Goal: Task Accomplishment & Management: Manage account settings

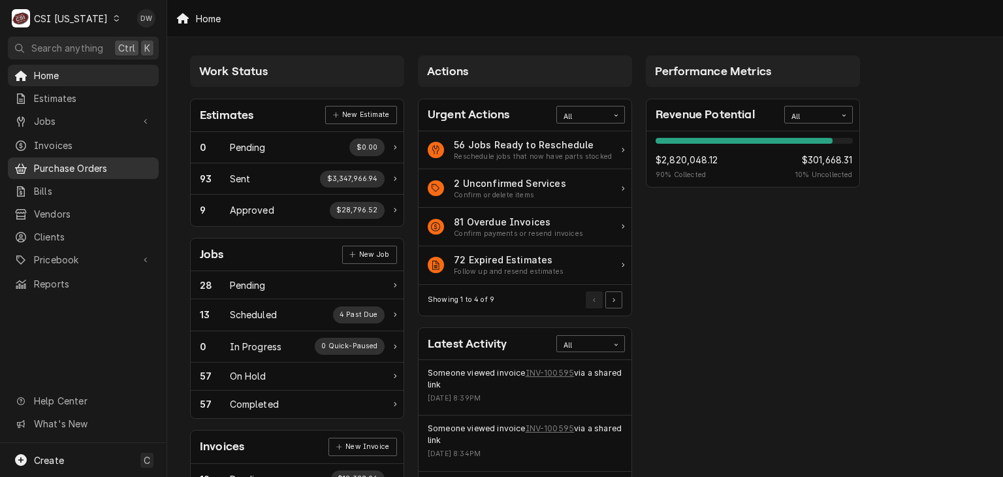
click at [63, 165] on span "Purchase Orders" at bounding box center [93, 168] width 118 height 14
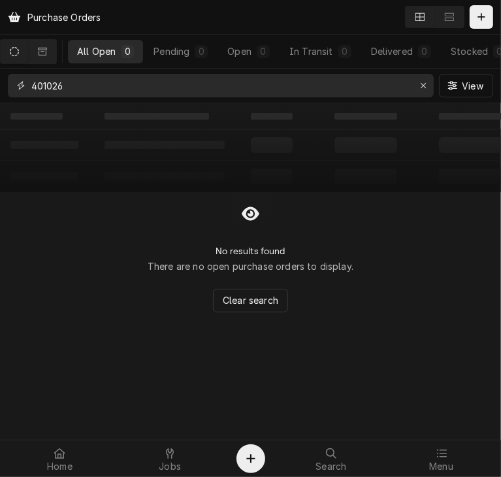
drag, startPoint x: 83, startPoint y: 82, endPoint x: -13, endPoint y: 86, distance: 96.1
click at [0, 86] on html "Purchase Orders All Open 0 Pending 0 Open 0 In Transit 0 Delivered 0 Stocked 0 …" at bounding box center [250, 238] width 501 height 477
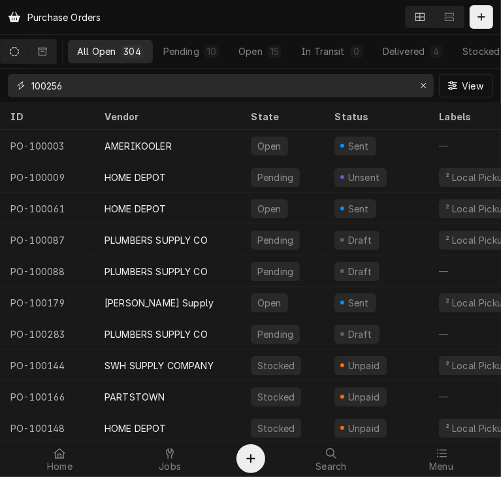
type input "100256"
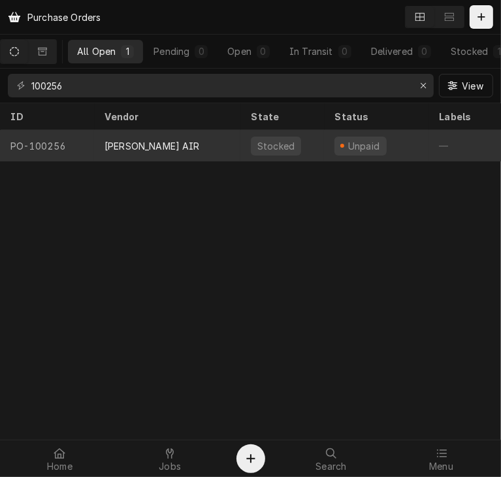
click at [138, 142] on div "KOCH AIR" at bounding box center [152, 146] width 95 height 14
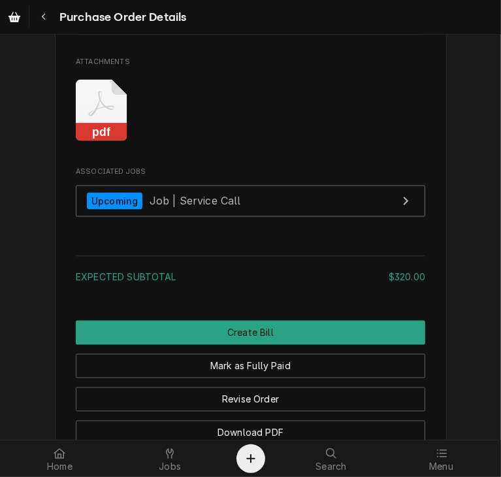
scroll to position [1140, 0]
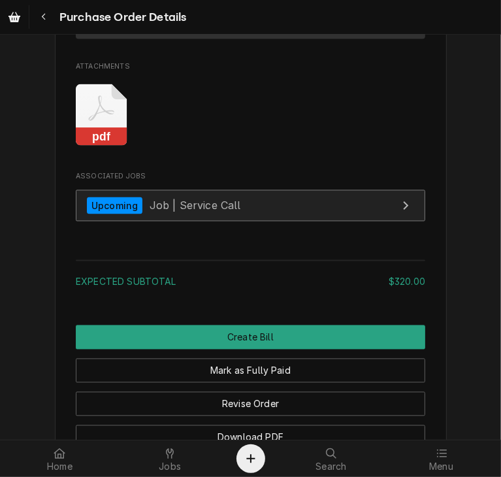
click at [89, 215] on div "Upcoming" at bounding box center [115, 206] width 56 height 18
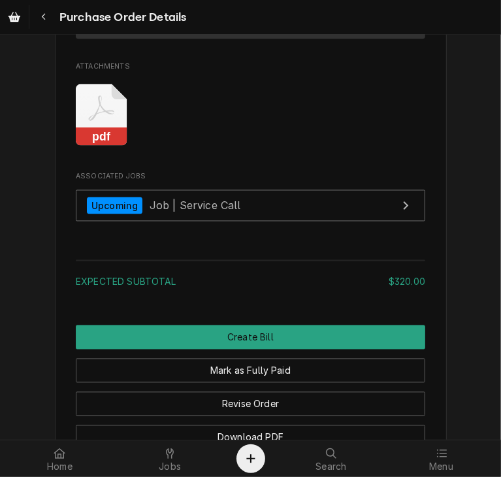
click at [96, 146] on rect "Attachments" at bounding box center [102, 137] width 52 height 18
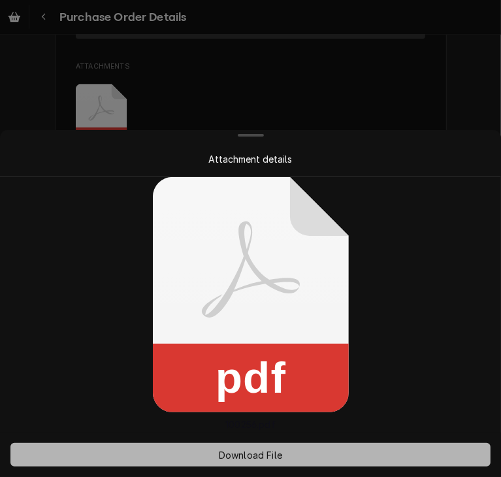
click at [227, 457] on span "Download File" at bounding box center [250, 455] width 69 height 14
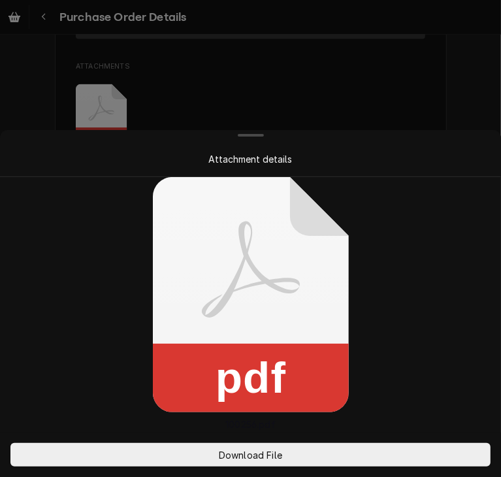
click at [412, 116] on div at bounding box center [250, 238] width 501 height 477
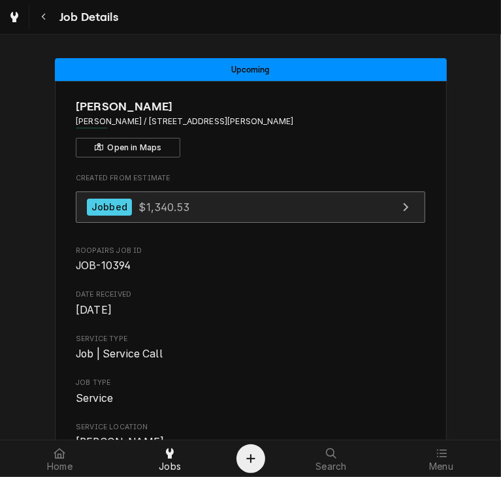
click at [144, 216] on link "Jobbed $1,340.53" at bounding box center [250, 207] width 349 height 32
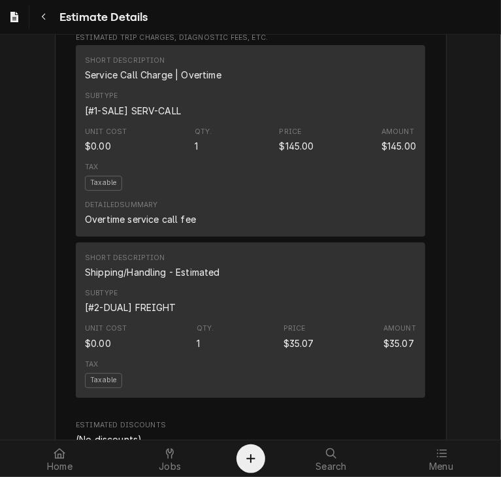
scroll to position [2694, 0]
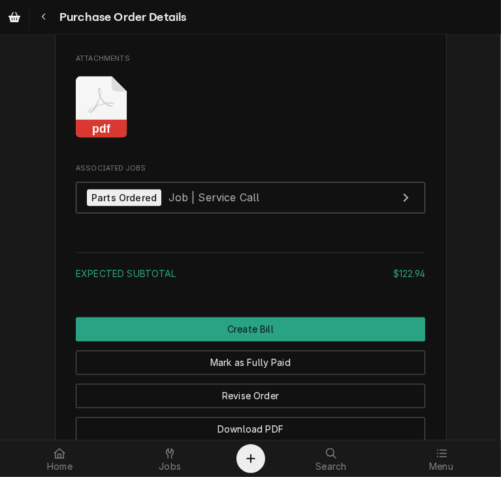
scroll to position [1157, 0]
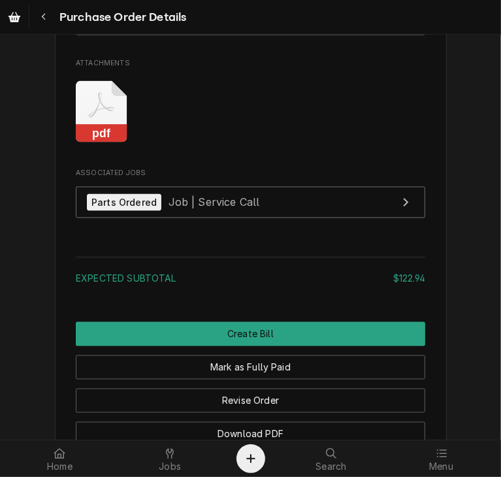
click at [91, 143] on rect "Attachments" at bounding box center [102, 134] width 52 height 18
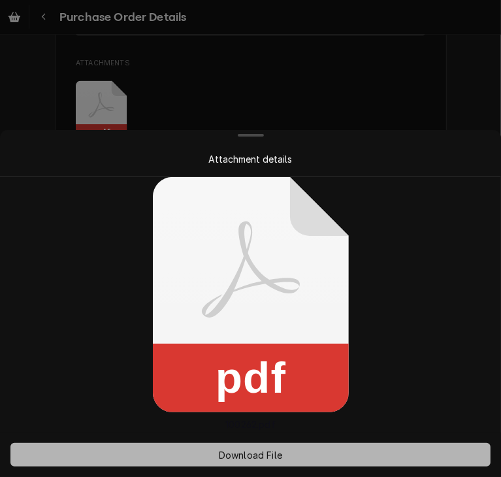
click at [233, 457] on span "Download File" at bounding box center [250, 455] width 69 height 14
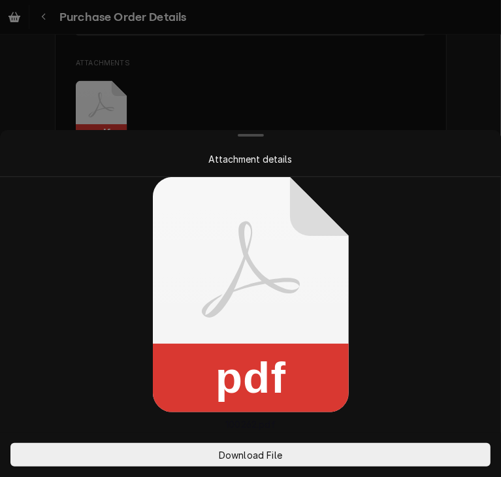
click at [366, 121] on div at bounding box center [250, 238] width 501 height 477
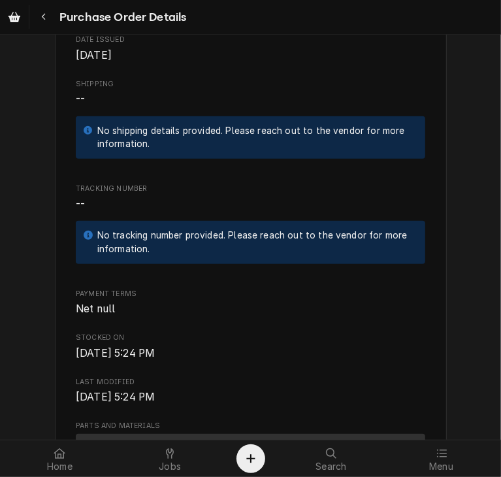
scroll to position [483, 0]
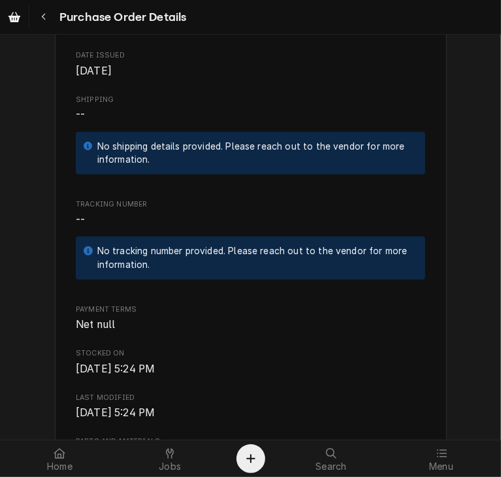
click at [470, 263] on div "Unpaid Vendor CMA DISHMACHINES CMA DISHMACHINES 12700 Knott Ave Garden Grove, C…" at bounding box center [250, 349] width 501 height 1596
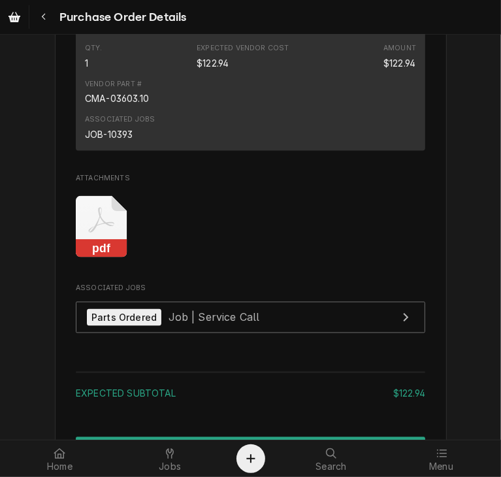
scroll to position [1051, 0]
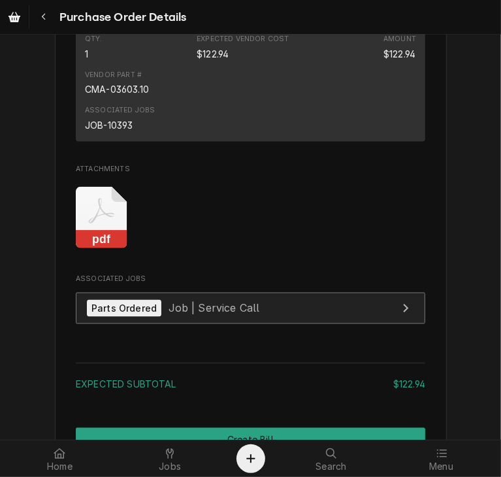
click at [114, 317] on div "Parts Ordered" at bounding box center [124, 309] width 74 height 18
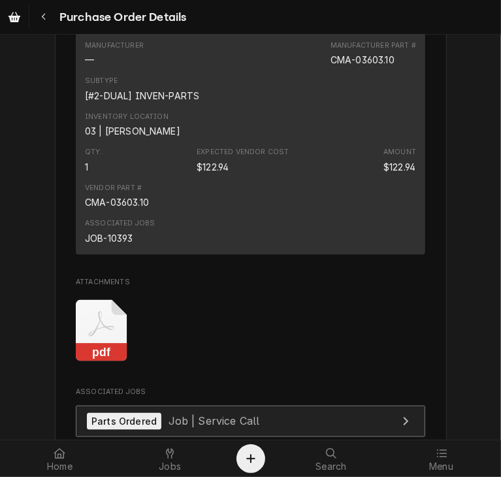
scroll to position [904, 0]
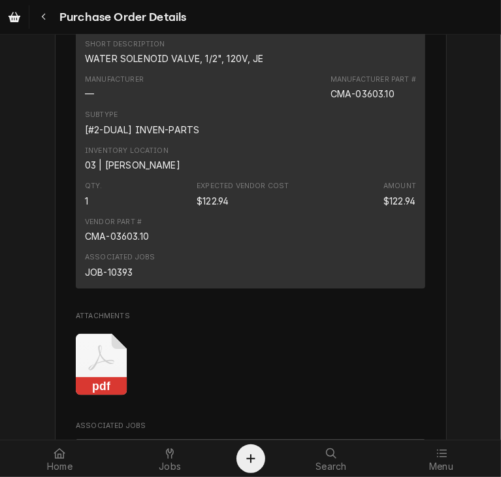
click at [393, 101] on div "Manufacturer Part # CMA-03603.10" at bounding box center [373, 87] width 86 height 26
drag, startPoint x: 393, startPoint y: 135, endPoint x: 319, endPoint y: 133, distance: 73.2
click at [319, 105] on div "Manufacturer — Manufacturer Part # CMA-03603.10" at bounding box center [250, 87] width 331 height 35
copy div "CMA-03603.10"
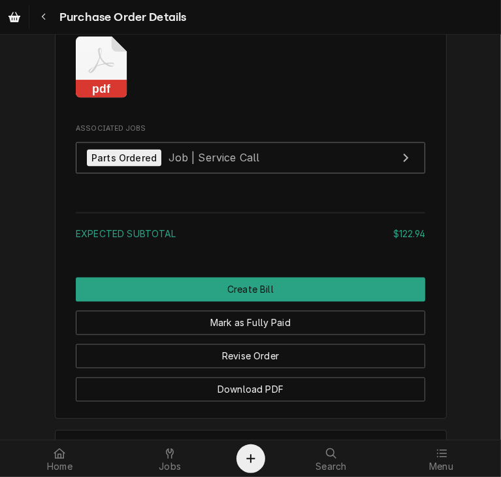
scroll to position [1217, 0]
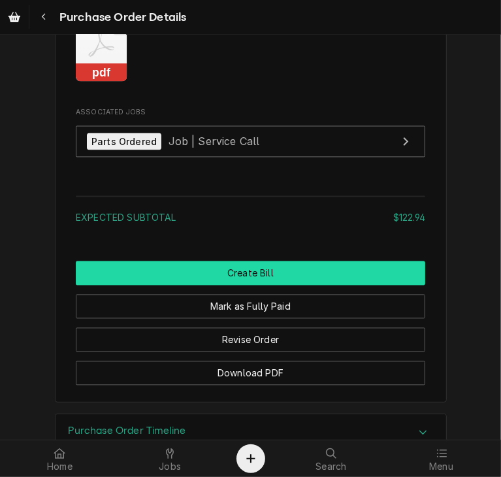
click at [249, 285] on button "Create Bill" at bounding box center [250, 273] width 349 height 24
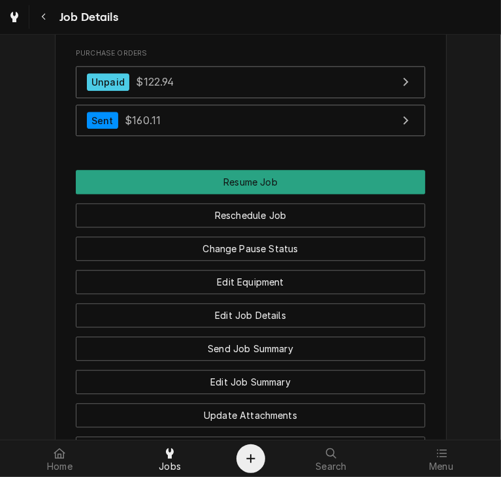
scroll to position [1565, 0]
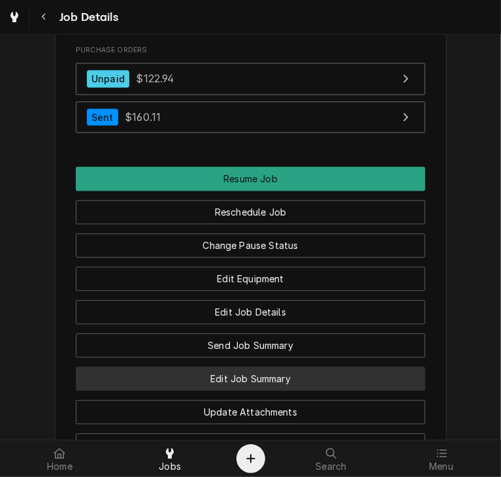
click at [246, 391] on button "Edit Job Summary" at bounding box center [250, 378] width 349 height 24
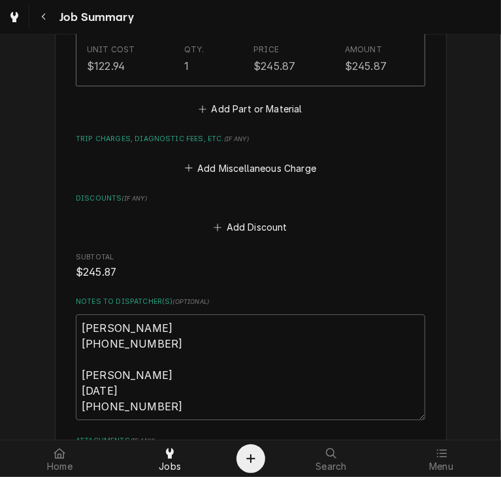
scroll to position [2059, 0]
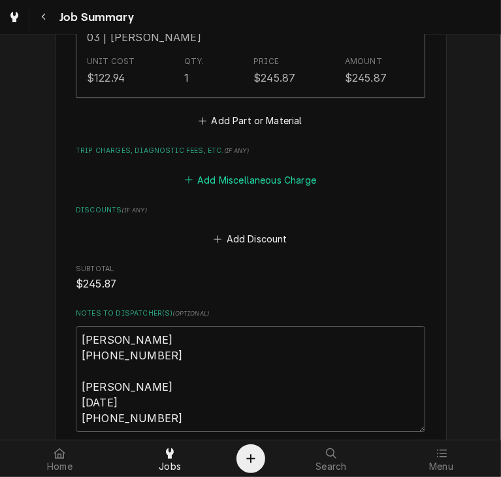
click at [268, 180] on button "Add Miscellaneous Charge" at bounding box center [250, 179] width 136 height 18
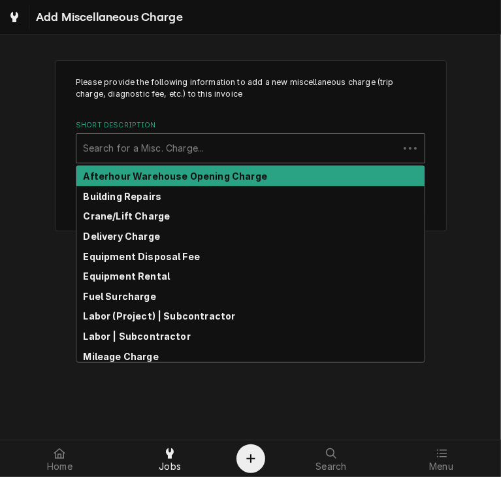
click at [138, 145] on div "Short Description" at bounding box center [237, 149] width 309 height 24
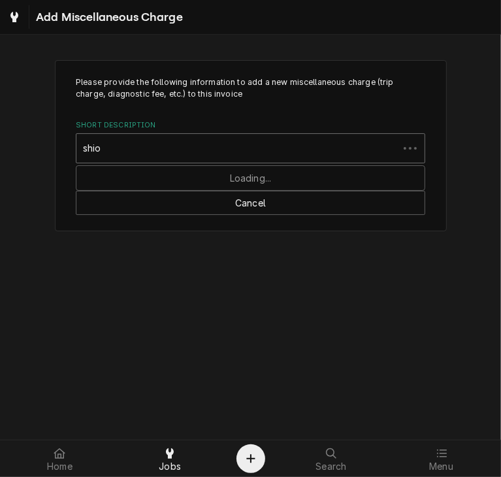
type input "shi"
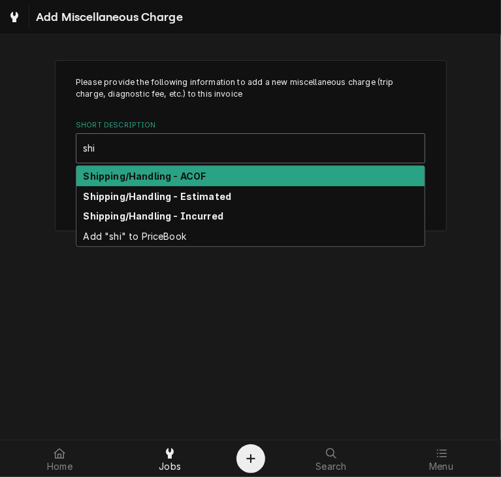
click at [148, 170] on strong "Shipping/Handling - ACOF" at bounding box center [145, 175] width 123 height 11
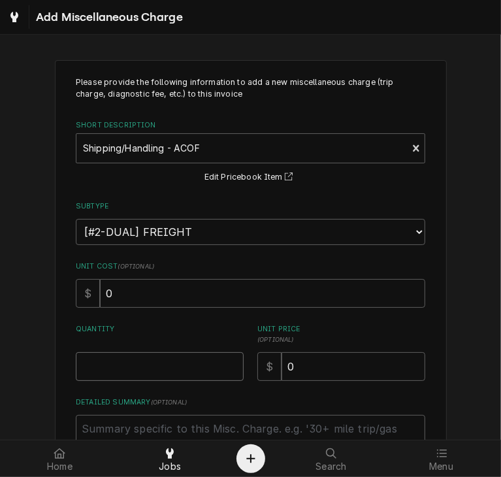
click at [125, 369] on input "Quantity" at bounding box center [160, 366] width 168 height 29
type textarea "x"
type input "1"
click at [104, 428] on textarea "Detailed Summary ( optional )" at bounding box center [250, 444] width 349 height 59
type textarea "x"
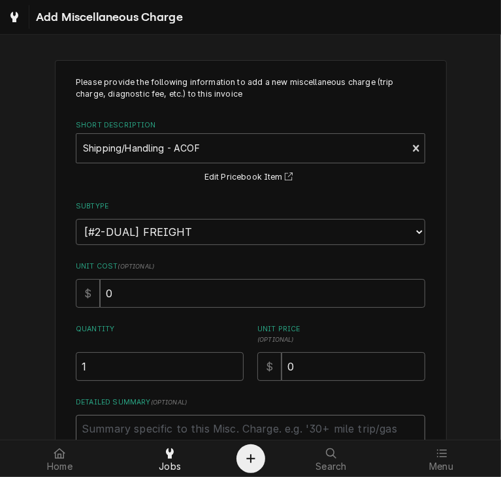
type textarea "P"
type textarea "x"
type textarea "PO"
type textarea "x"
type textarea "PO"
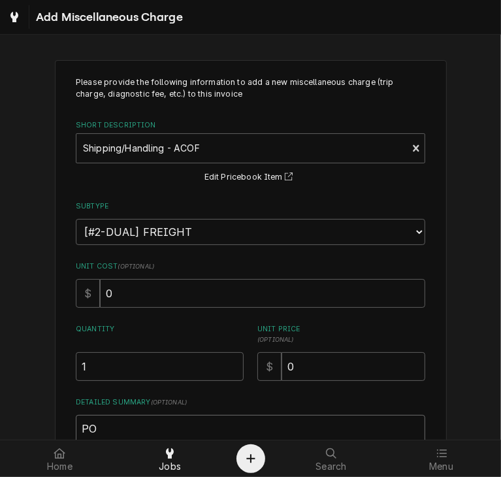
type textarea "x"
type textarea "PO 1"
type textarea "x"
type textarea "PO 10"
type textarea "x"
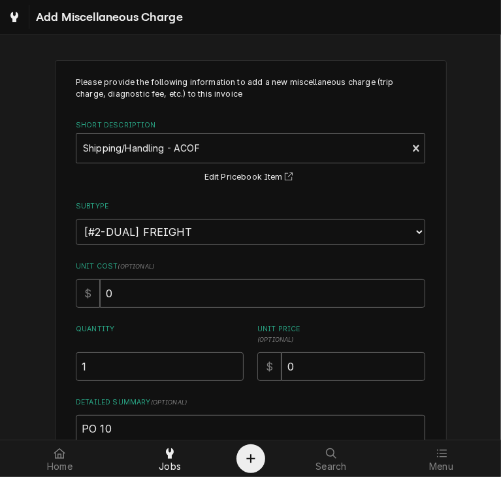
type textarea "PO 100"
type textarea "x"
type textarea "PO 1002"
type textarea "x"
type textarea "PO 10026"
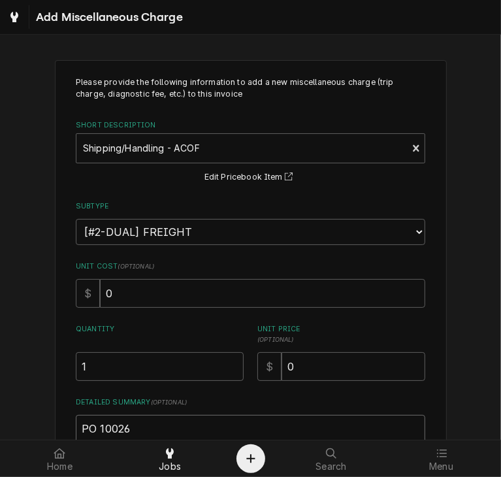
type textarea "x"
type textarea "PO 100262"
type textarea "x"
type textarea "PO 100262"
type textarea "x"
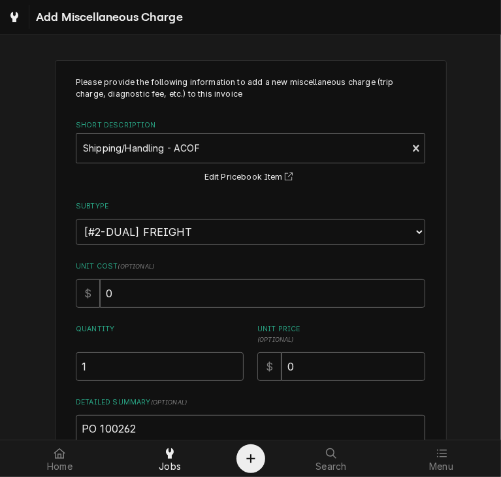
type textarea "PO 100262 -"
type textarea "x"
type textarea "PO 100262 -"
type textarea "x"
type textarea "PO 100262 - C"
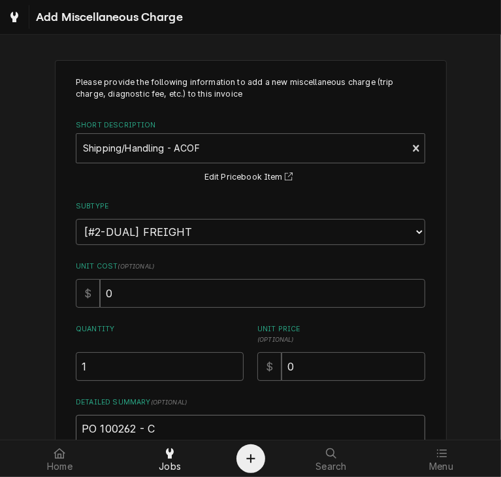
type textarea "x"
type textarea "PO 100262 - CM"
type textarea "x"
type textarea "PO 100262 - CMA"
type textarea "x"
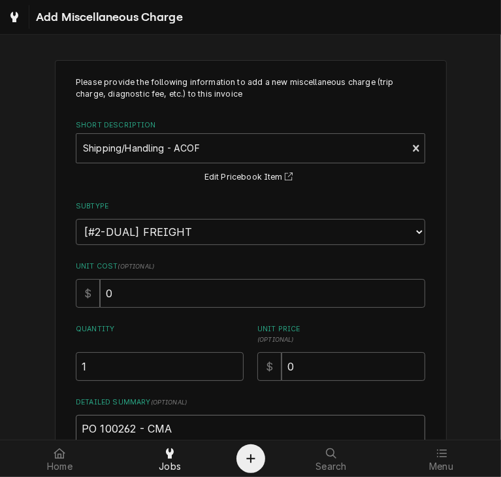
type textarea "PO 100262 - CMA"
type textarea "x"
type textarea "PO 100262 - CMA I"
type textarea "x"
type textarea "PO 100262 - CMA I-"
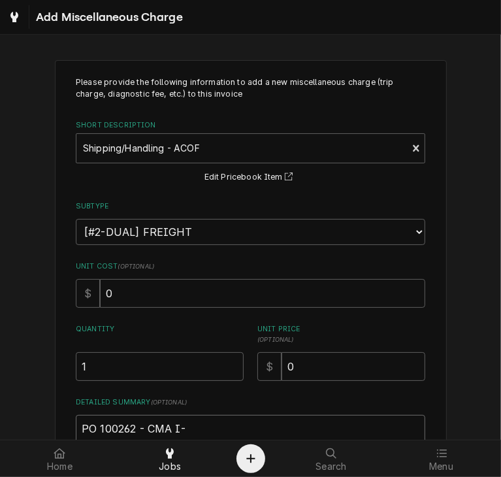
type textarea "x"
type textarea "PO 100262 - CMA I-0"
type textarea "x"
type textarea "PO 100262 - CMA I-01"
type textarea "x"
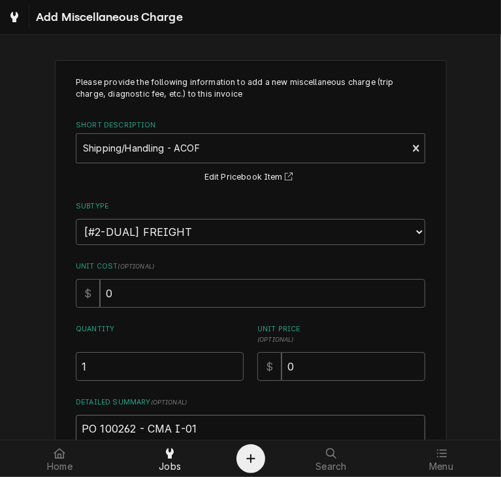
type textarea "PO 100262 - CMA I-014"
type textarea "x"
type textarea "PO 100262 - CMA I-0146"
type textarea "x"
type textarea "PO 100262 - CMA I-01464"
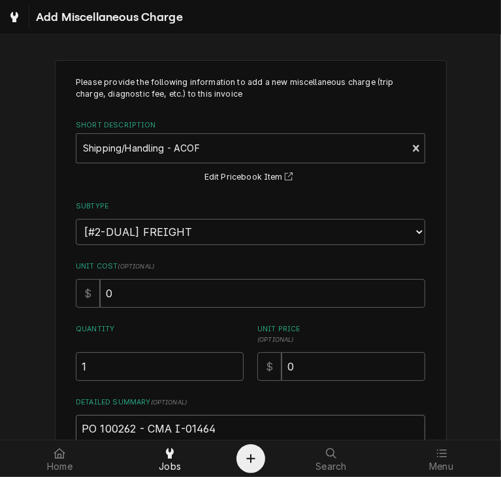
type textarea "x"
type textarea "PO 100262 - CMA I-014646"
type textarea "x"
type textarea "PO 100262 - CMA I-0146460"
type textarea "x"
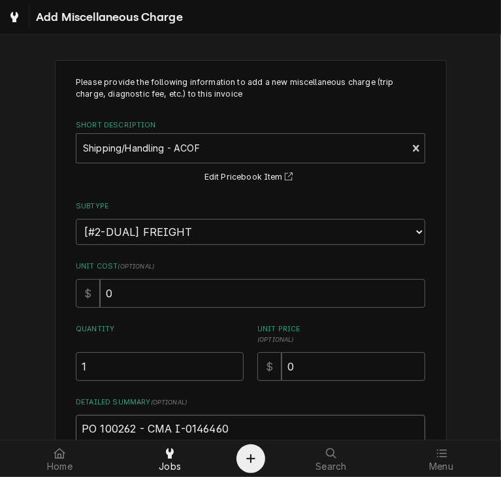
type textarea "PO 100262 - CMA I-0146460"
click at [142, 428] on textarea "PO 100262 - CMA I-0146460" at bounding box center [250, 444] width 349 height 59
type textarea "x"
type textarea "PO 100262 - UCMA I-0146460"
type textarea "x"
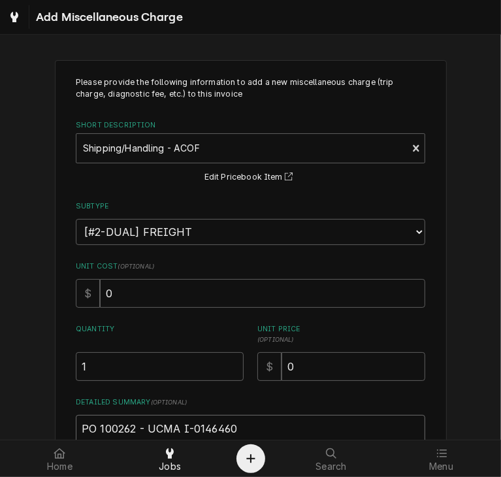
type textarea "PO 100262 - UPCMA I-0146460"
type textarea "x"
type textarea "PO 100262 - UPSCMA I-0146460"
type textarea "x"
type textarea "PO 100262 - UPS CMA I-0146460"
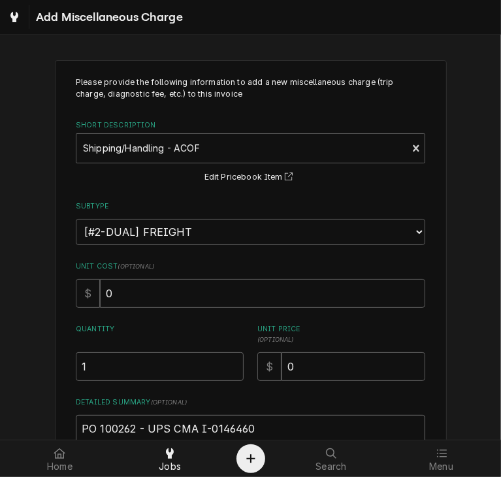
type textarea "x"
type textarea "PO 100262 - UPS 8CMA I-0146460"
type textarea "x"
type textarea "PO 100262 - UPS 8.CMA I-0146460"
type textarea "x"
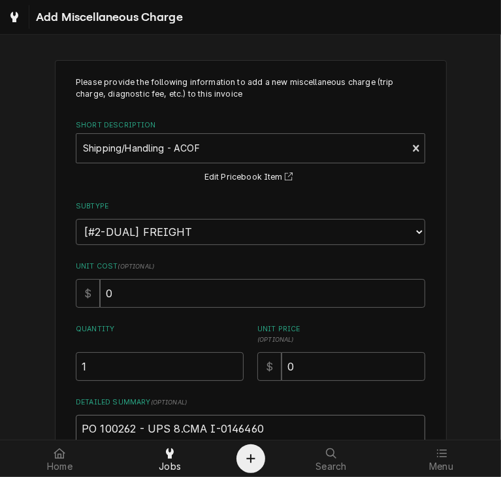
type textarea "PO 100262 - UPS 8.2CMA I-0146460"
type textarea "x"
type textarea "PO 100262 - UPS 8.23CMA I-0146460"
type textarea "x"
type textarea "PO 100262 - UPS 8.23.CMA I-0146460"
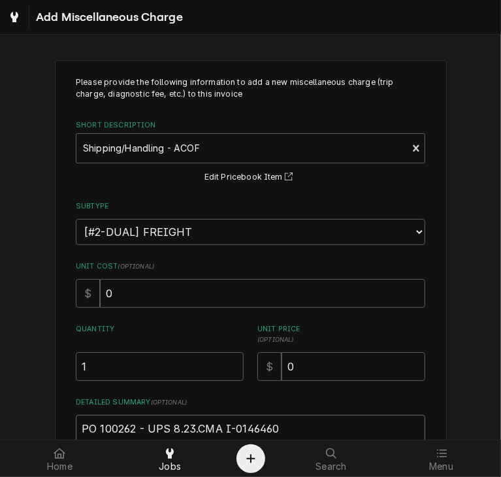
type textarea "x"
type textarea "PO 100262 - UPS 8.23.2CMA I-0146460"
type textarea "x"
type textarea "PO 100262 - UPS 8.23.25CMA I-0146460"
type textarea "x"
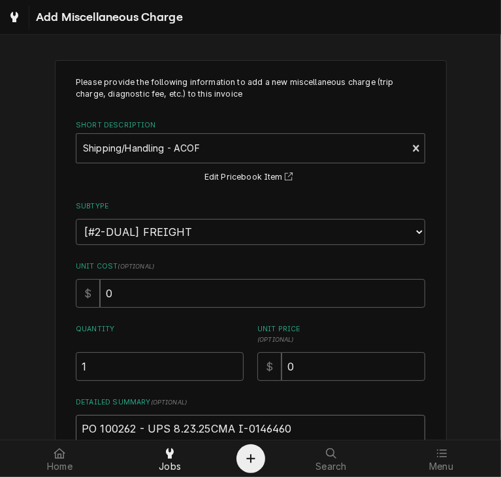
type textarea "PO 100262 - UPS 8.23.25 CMA I-0146460"
type textarea "x"
type textarea "PO 100262 - UPS 8.23.25 fCMA I-0146460"
type textarea "x"
type textarea "PO 100262 - UPS 8.23.25 foCMA I-0146460"
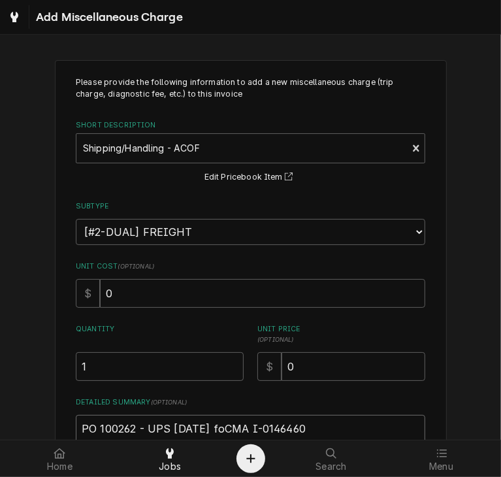
type textarea "x"
type textarea "PO 100262 - UPS 8.23.25 forCMA I-0146460"
type textarea "x"
click at [315, 423] on textarea "PO 100262 - UPS 8.23.25 for CMA I-0146460" at bounding box center [250, 444] width 349 height 59
type textarea "PO 100262 - UPS 8.23.25 for CMA I-0146460"
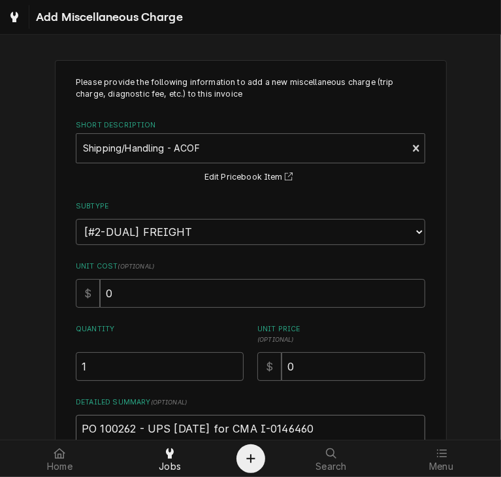
type textarea "x"
type textarea "PO 100262 - UPS 8.23.25 for CMA I-0146460 ("
paste textarea "CMA-03603.10"
type textarea "x"
type textarea "PO 100262 - UPS 8.23.25 for CMA I-0146460 (CMA-03603.10"
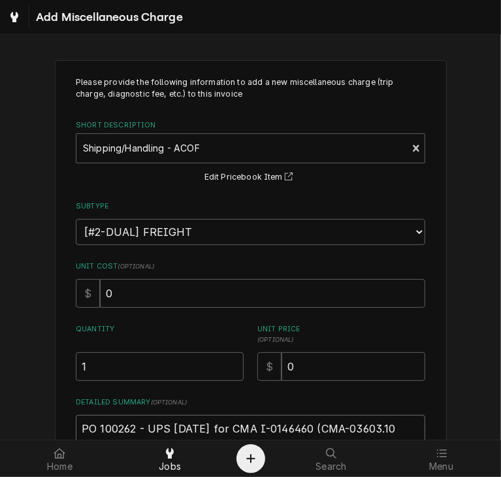
scroll to position [9, 0]
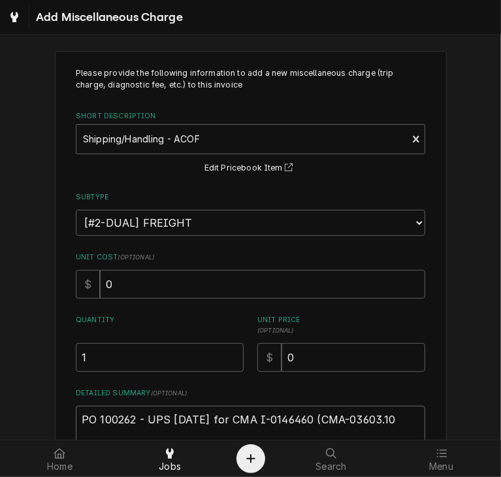
type textarea "x"
type textarea "PO 100262 - UPS 8.23.25 for CMA I-0146460 (CMA-03603.10 )"
type textarea "x"
type textarea "PO 100262 - UPS 8.23.25 for CMA I-0146460 (CMA-03603.10 )"
type textarea "x"
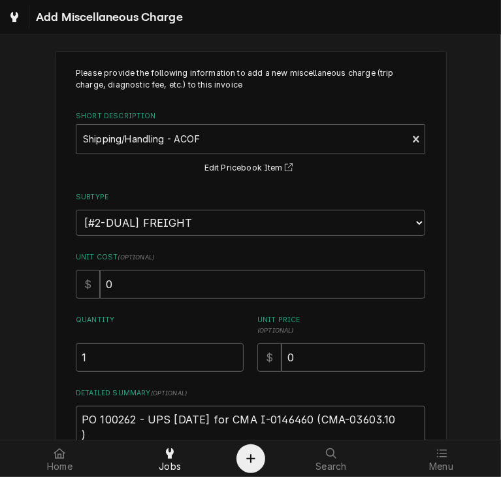
type textarea "PO 100262 - UPS 8.23.25 for CMA I-0146460 (CMA-03603.10 ) A"
type textarea "x"
type textarea "PO 100262 - UPS 8.23.25 for CMA I-0146460 (CMA-03603.10 ) AC"
type textarea "x"
type textarea "PO 100262 - UPS 8.23.25 for CMA I-0146460 (CMA-03603.10 ) ACO"
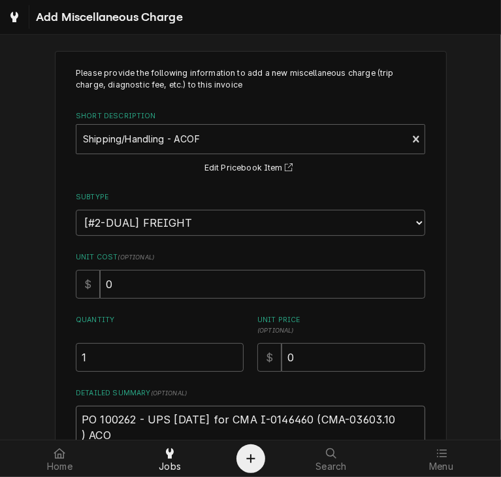
type textarea "x"
type textarea "PO 100262 - UPS 8.23.25 for CMA I-0146460 (CMA-03603.10 ) ACOF"
type textarea "x"
type textarea "PO 100262 - UPS 8.23.25 for CMA I-0146460 (CMA-03603.10 ) ACOF"
type textarea "x"
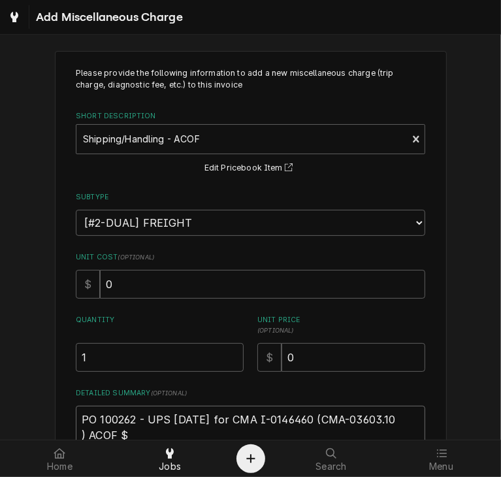
type textarea "PO 100262 - UPS 8.23.25 for CMA I-0146460 (CMA-03603.10 ) ACOF $"
click at [125, 434] on textarea "PO 100262 - UPS 8.23.25 for CMA I-0146460 (CMA-03603.10 ) ACOF $" at bounding box center [250, 435] width 349 height 59
type textarea "x"
type textarea "PO 100262 - UPS 8.23.25 for CMA I-0146460 (CMA-03603.10 ) ACOF $1"
type textarea "x"
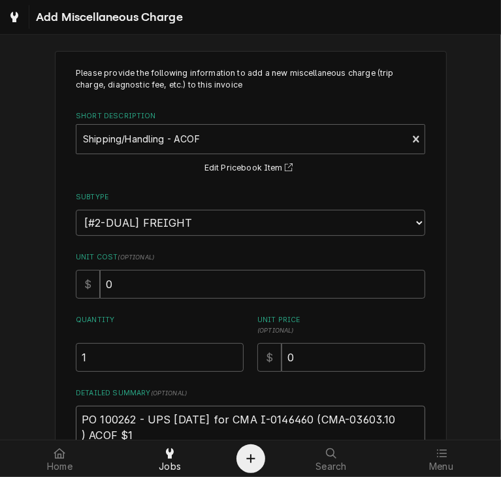
type textarea "PO 100262 - UPS 8.23.25 for CMA I-0146460 (CMA-03603.10 ) ACOF $19"
type textarea "x"
type textarea "PO 100262 - UPS 8.23.25 for CMA I-0146460 (CMA-03603.10 ) ACOF $19."
type textarea "x"
type textarea "PO 100262 - UPS 8.23.25 for CMA I-0146460 (CMA-03603.10 ) ACOF $19.7"
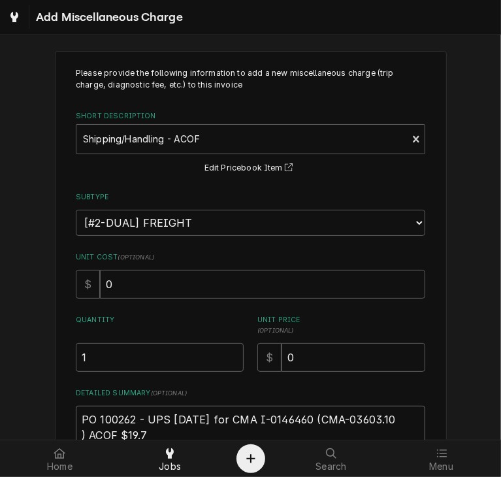
type textarea "x"
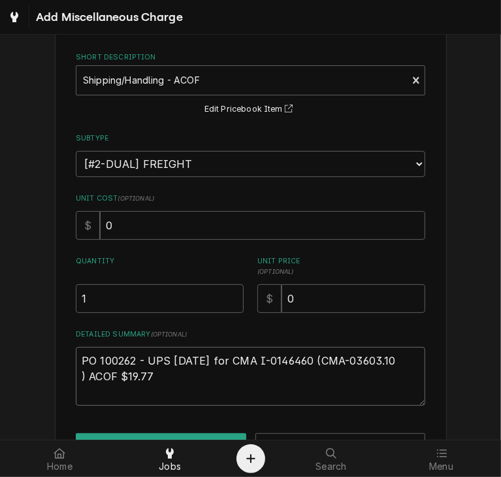
scroll to position [111, 0]
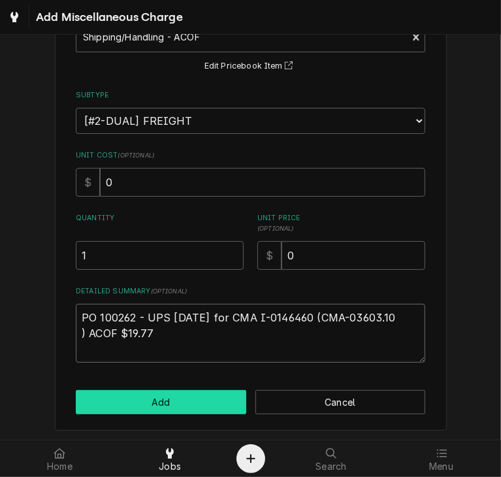
type textarea "PO 100262 - UPS 8.23.25 for CMA I-0146460 (CMA-03603.10 ) ACOF $19.77"
click at [138, 393] on button "Add" at bounding box center [161, 402] width 170 height 24
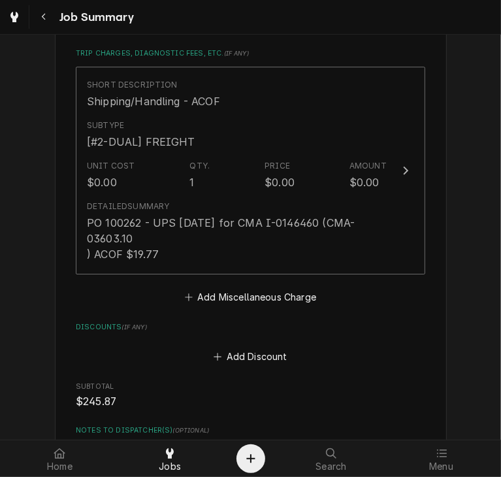
scroll to position [2526, 0]
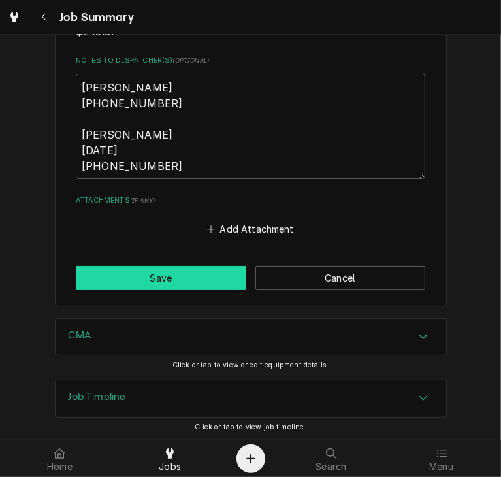
click at [217, 288] on button "Save" at bounding box center [161, 278] width 170 height 24
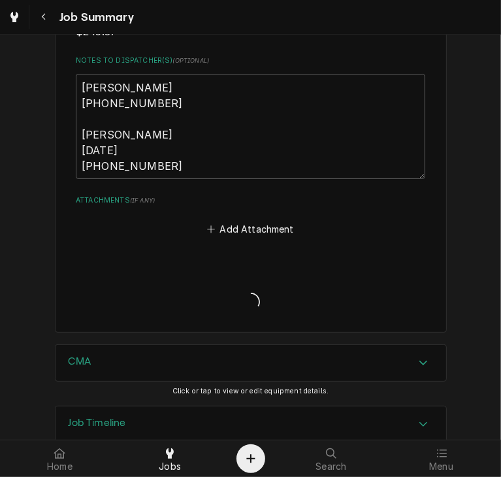
type textarea "x"
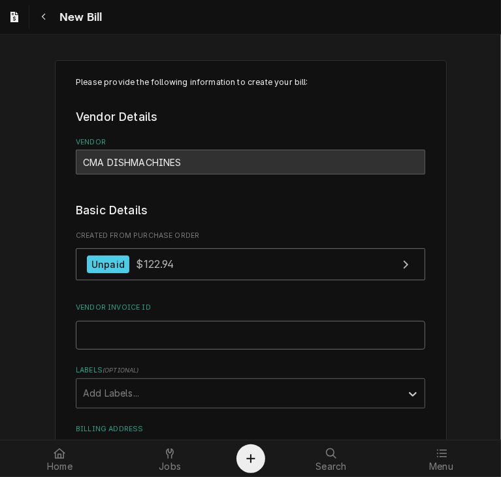
click at [106, 329] on input "Vendor Invoice ID" at bounding box center [250, 335] width 349 height 29
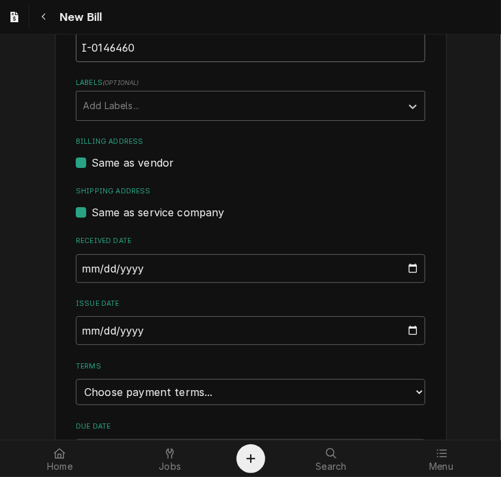
scroll to position [292, 0]
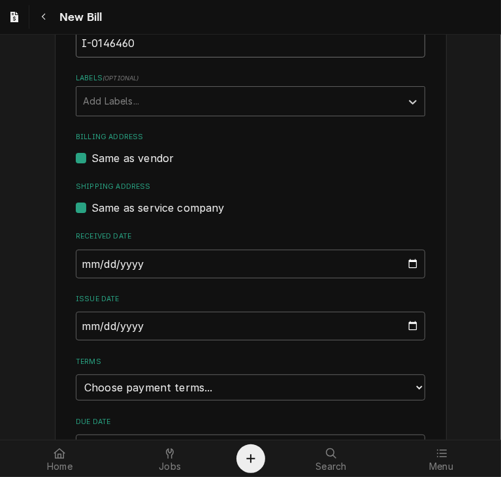
type input "I-0146460"
click at [105, 327] on input "2025-08-25" at bounding box center [250, 326] width 349 height 29
type input "2025-08-13"
click at [289, 387] on select "Choose payment terms... Same Day Net 7 Net 14 Net 21 Net 30 Net 45 Net 60 Net 90" at bounding box center [250, 387] width 349 height 26
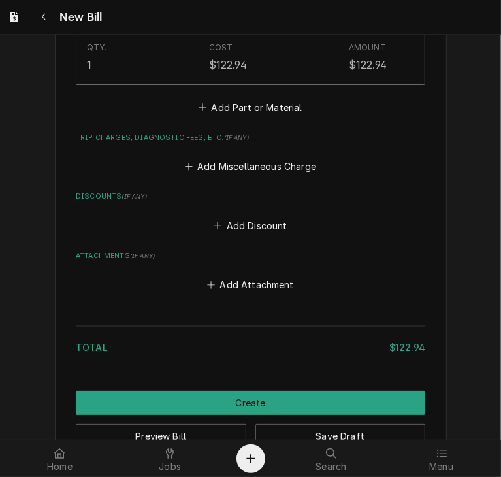
scroll to position [982, 0]
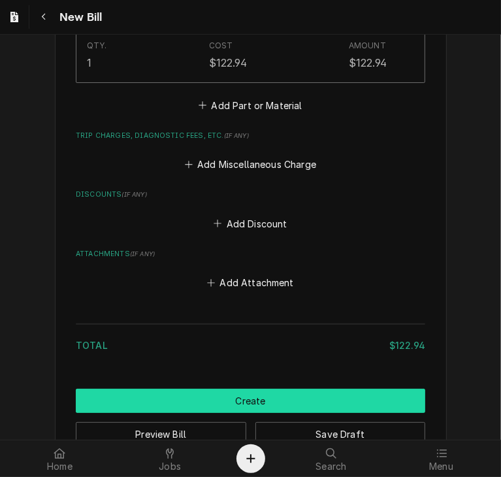
click at [289, 402] on button "Create" at bounding box center [250, 401] width 349 height 24
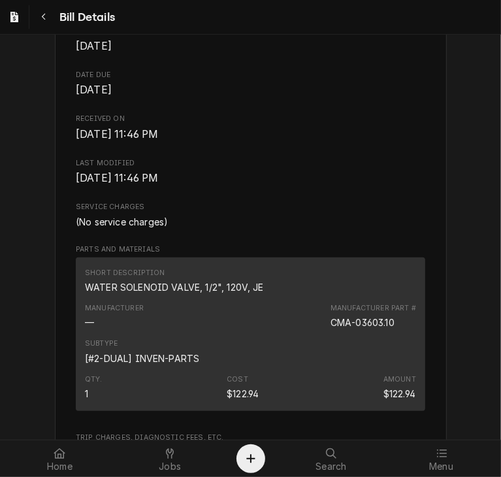
scroll to position [507, 0]
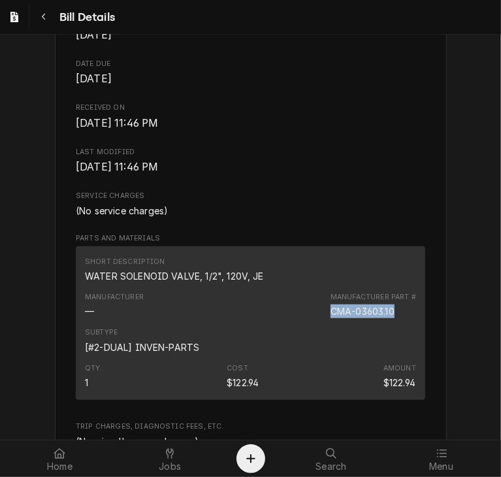
drag, startPoint x: 393, startPoint y: 339, endPoint x: 325, endPoint y: 346, distance: 68.9
click at [325, 323] on div "Manufacturer — Manufacturer Part # CMA-03603.10" at bounding box center [250, 304] width 331 height 35
copy div "CMA-03603.10"
click at [442, 468] on span "Menu" at bounding box center [441, 466] width 24 height 10
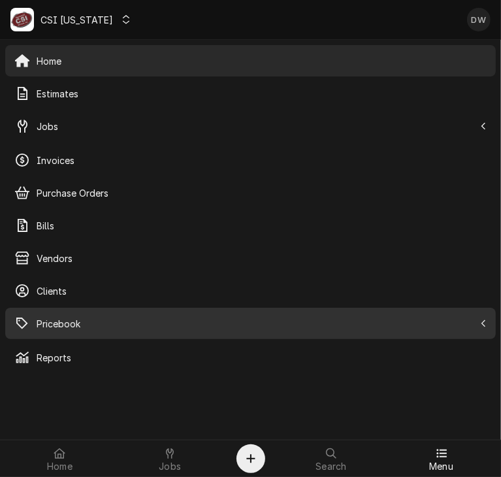
click at [52, 320] on span "Pricebook" at bounding box center [256, 324] width 438 height 14
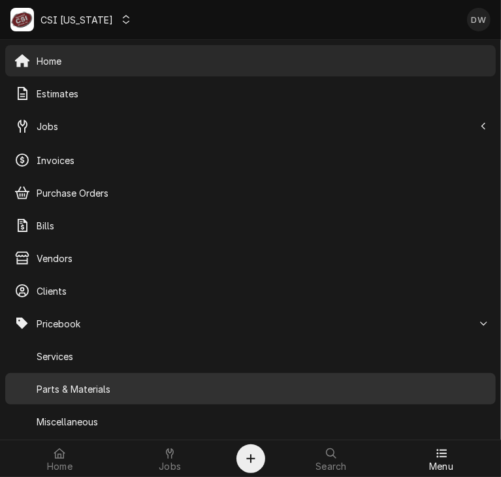
click at [64, 390] on span "Parts & Materials" at bounding box center [262, 389] width 450 height 14
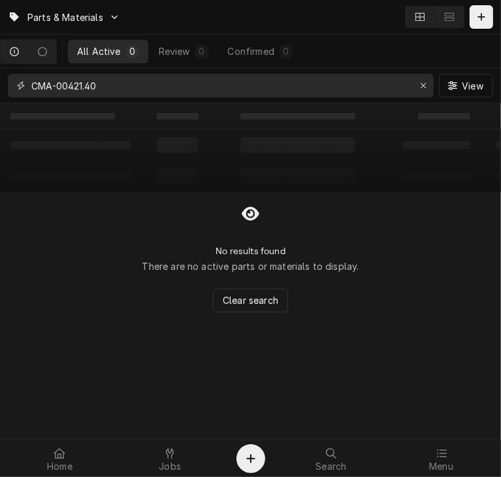
drag, startPoint x: 112, startPoint y: 90, endPoint x: 23, endPoint y: 89, distance: 88.8
click at [23, 89] on div "CMA-00421.40" at bounding box center [221, 86] width 426 height 24
paste input "3603.1"
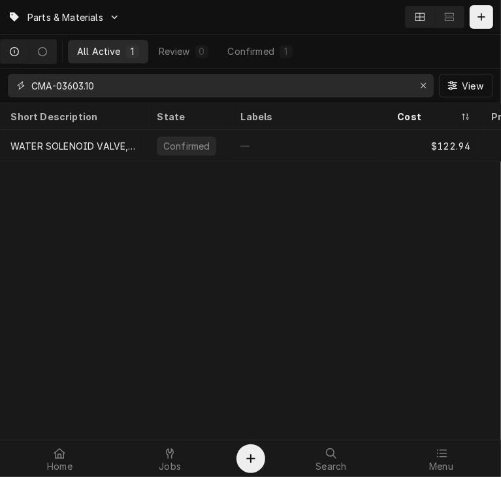
type input "CMA-03603.10"
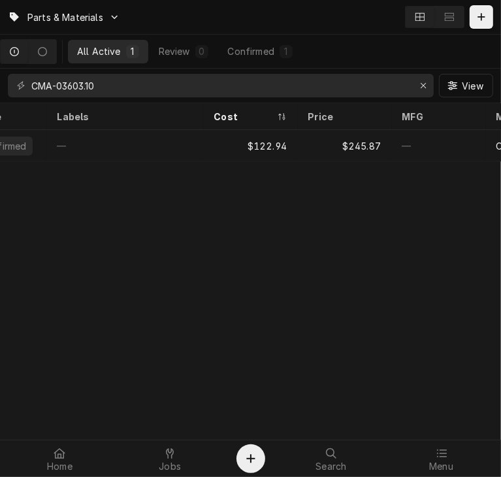
scroll to position [0, 201]
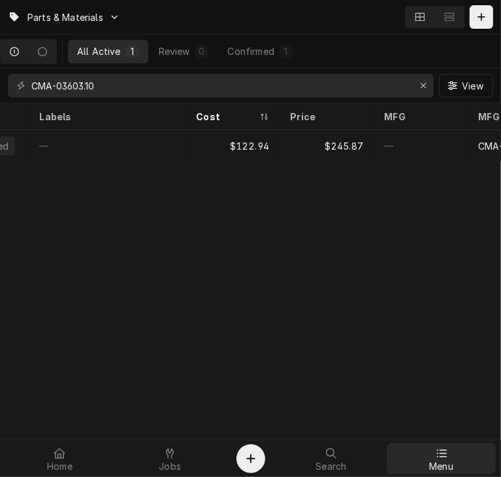
click at [432, 461] on span "Menu" at bounding box center [441, 466] width 24 height 10
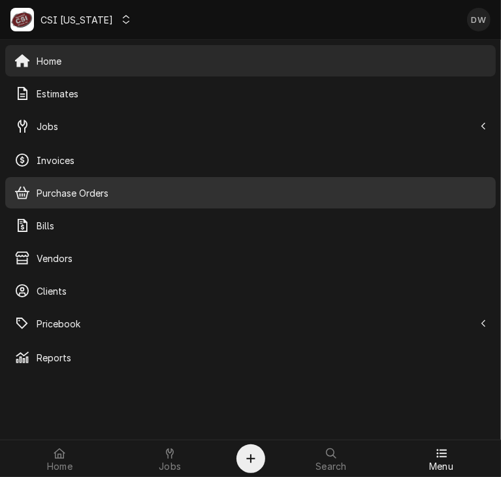
click at [73, 186] on span "Purchase Orders" at bounding box center [262, 193] width 450 height 14
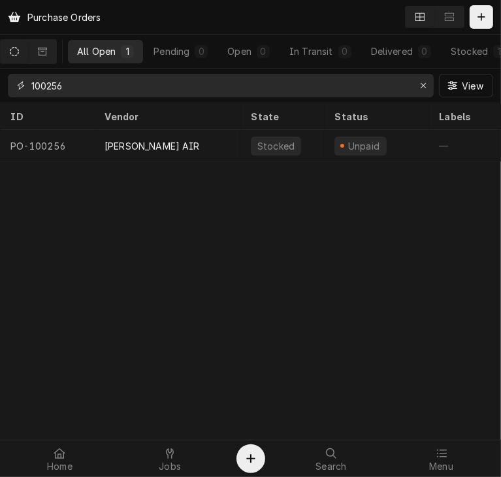
click at [78, 82] on input "100256" at bounding box center [220, 86] width 378 height 24
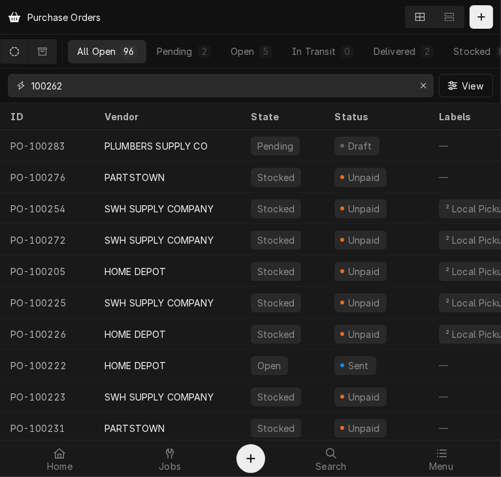
type input "100262"
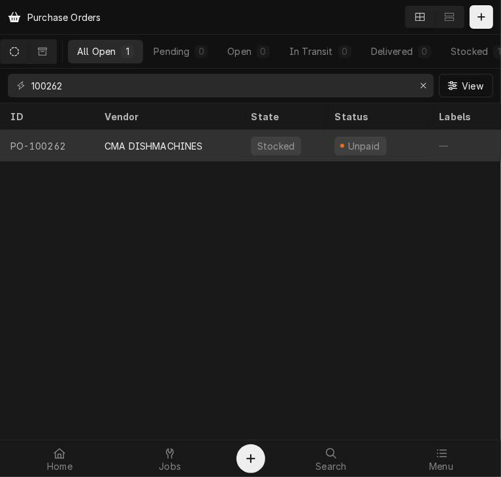
click at [124, 144] on div "CMA DISHMACHINES" at bounding box center [154, 146] width 99 height 14
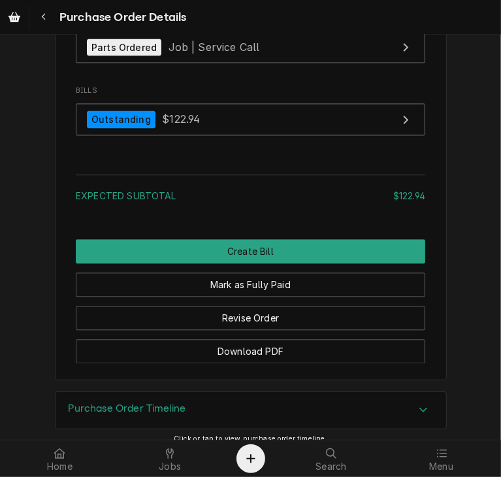
scroll to position [1364, 0]
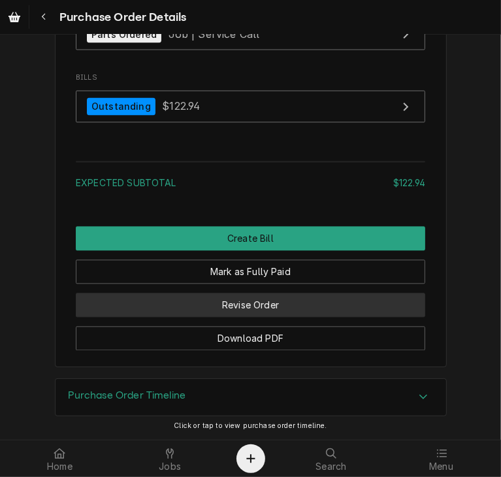
click at [256, 307] on button "Revise Order" at bounding box center [250, 305] width 349 height 24
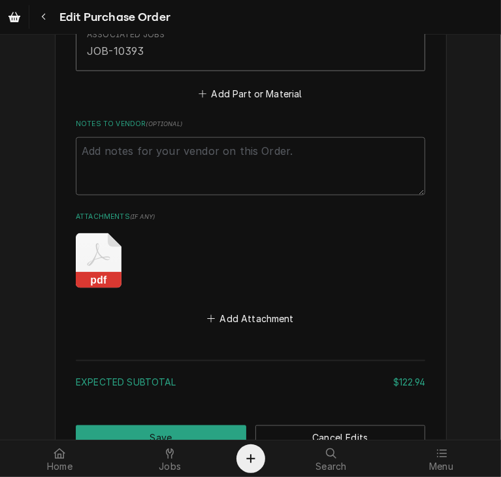
scroll to position [850, 0]
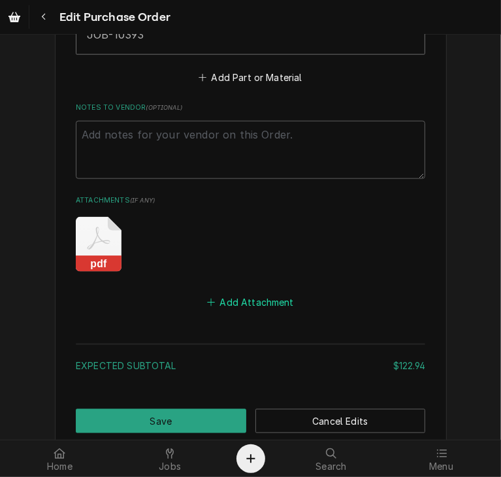
click at [241, 295] on button "Add Attachment" at bounding box center [250, 302] width 91 height 18
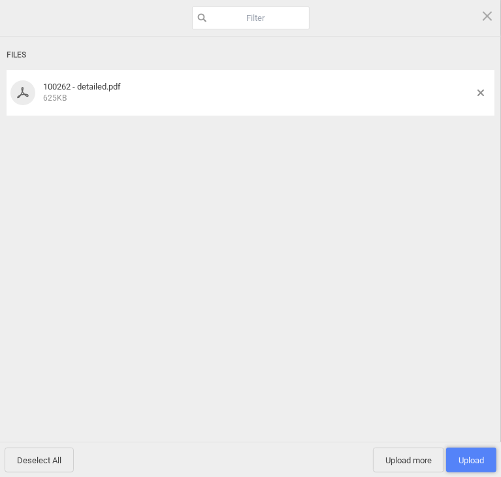
click at [460, 462] on span "Upload 1" at bounding box center [471, 460] width 25 height 10
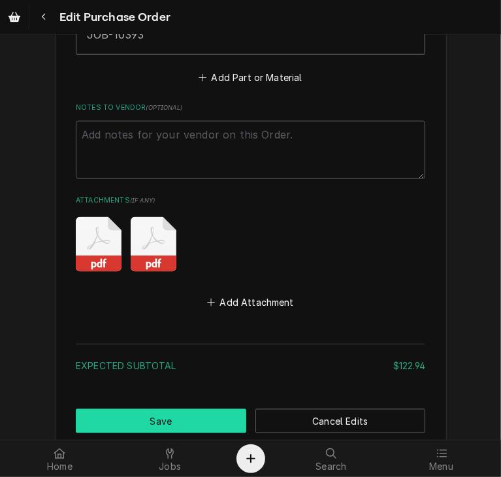
click at [235, 419] on button "Save" at bounding box center [161, 421] width 170 height 24
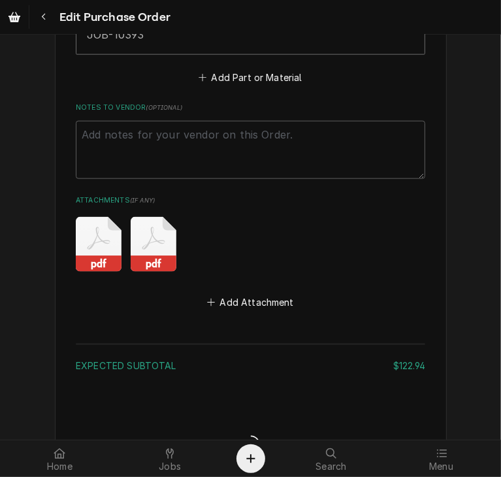
type textarea "x"
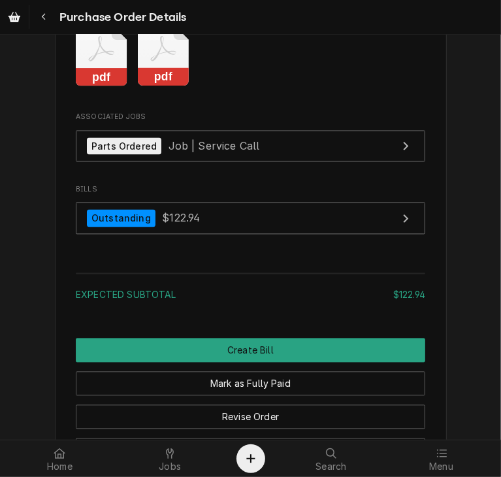
scroll to position [1220, 0]
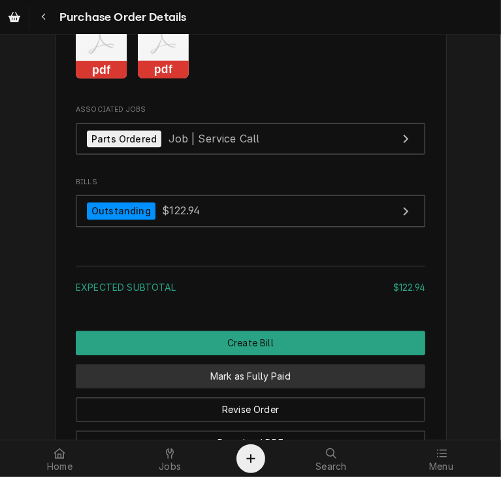
click at [270, 389] on button "Mark as Fully Paid" at bounding box center [250, 376] width 349 height 24
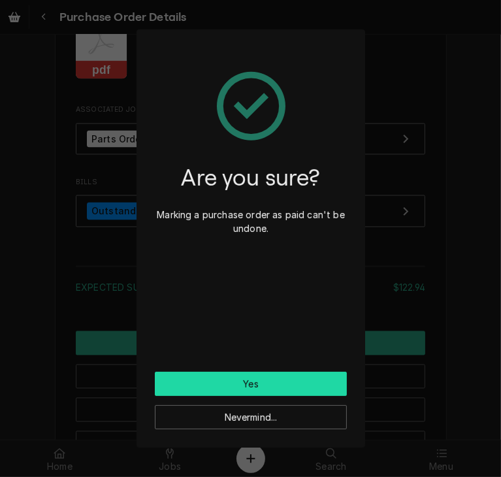
click at [251, 377] on button "Yes" at bounding box center [251, 384] width 192 height 24
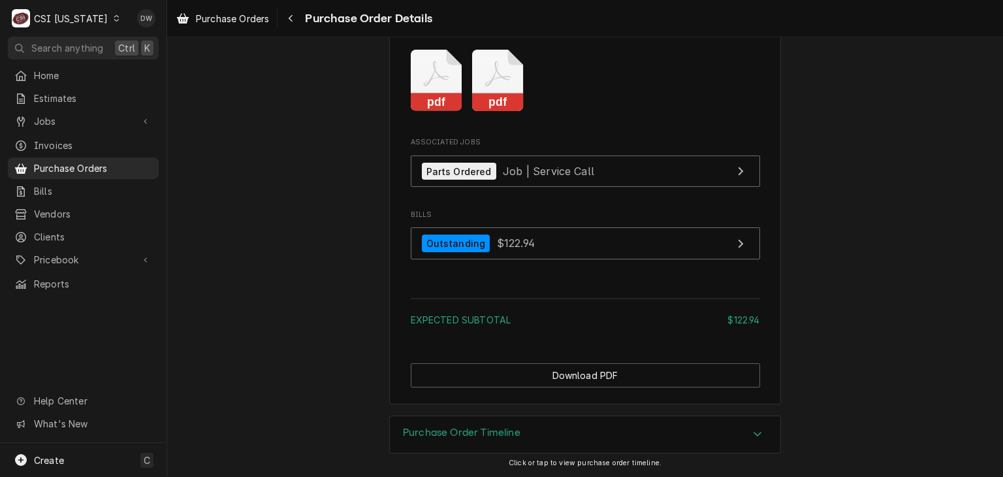
scroll to position [1116, 0]
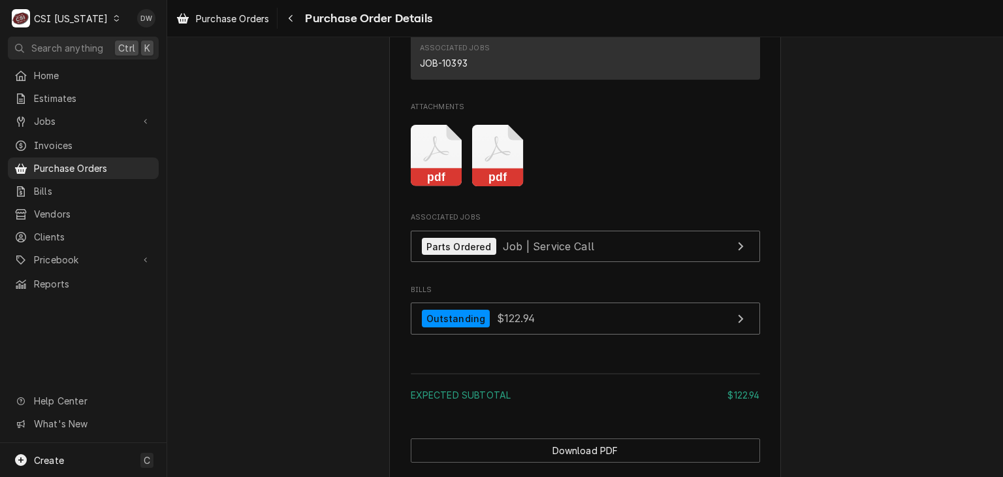
click at [114, 16] on icon "Dynamic Content Wrapper" at bounding box center [116, 18] width 5 height 7
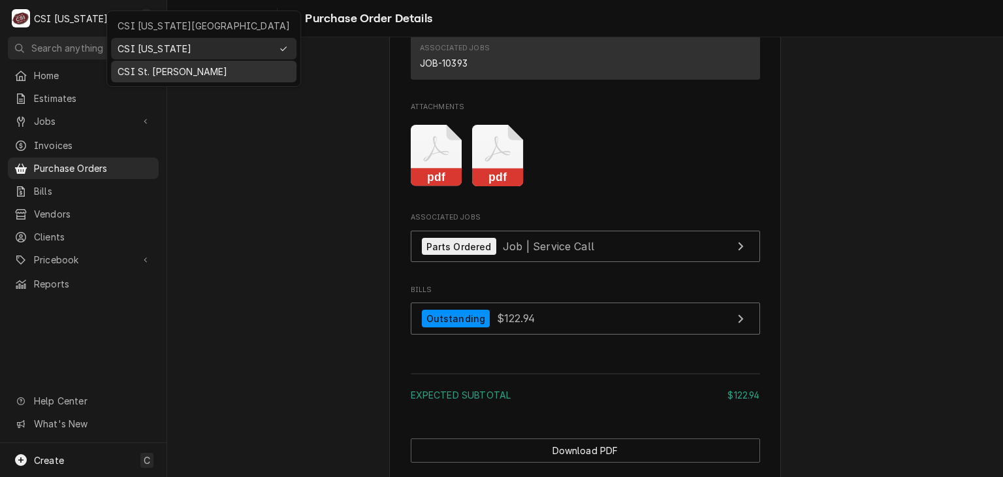
click at [137, 63] on div "CSI St. Louis" at bounding box center [204, 71] width 180 height 16
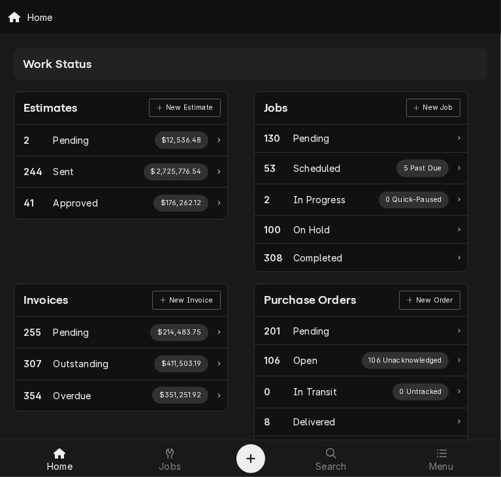
click at [353, 298] on div "Purchase Orders" at bounding box center [310, 300] width 92 height 18
click at [322, 301] on div "Purchase Orders" at bounding box center [310, 300] width 92 height 18
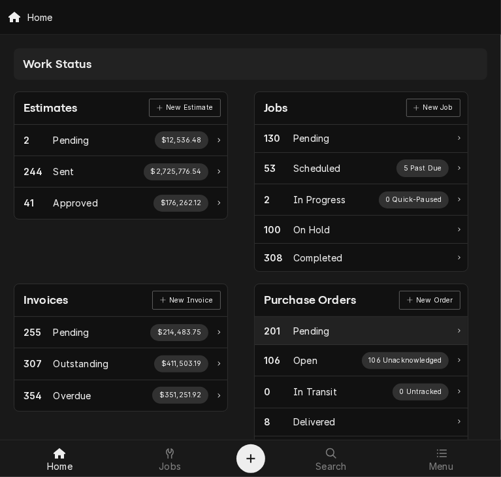
click at [332, 327] on div "201 Pending" at bounding box center [356, 331] width 185 height 14
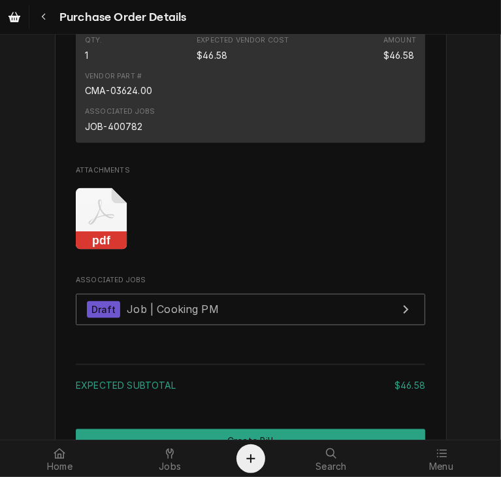
scroll to position [1082, 0]
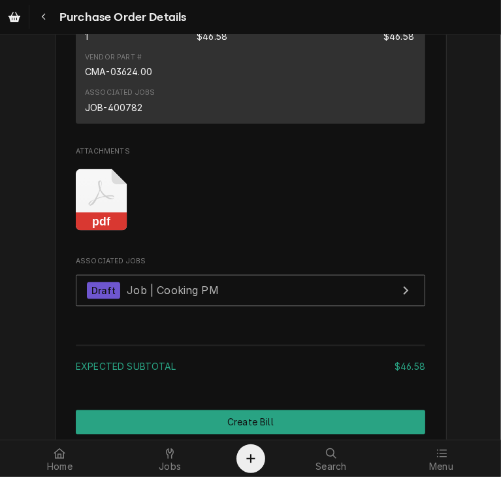
click at [89, 231] on rect "Attachments" at bounding box center [102, 222] width 52 height 18
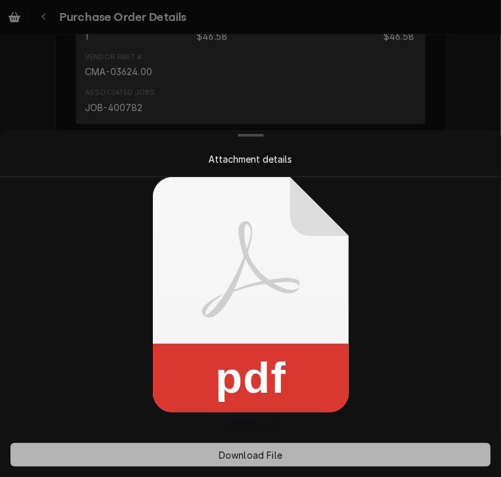
click at [235, 459] on span "Download File" at bounding box center [250, 455] width 69 height 14
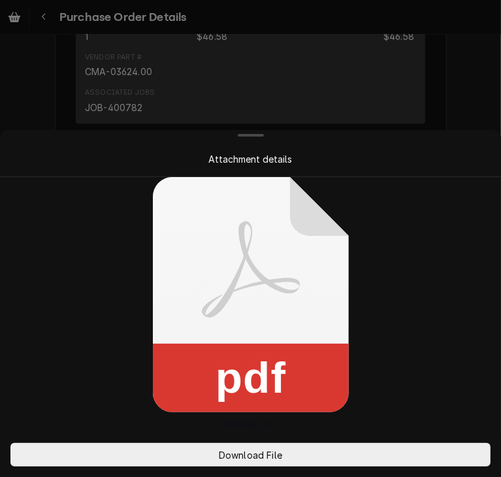
click at [449, 152] on div "Attachment details" at bounding box center [250, 159] width 449 height 14
click at [461, 105] on div at bounding box center [250, 238] width 501 height 477
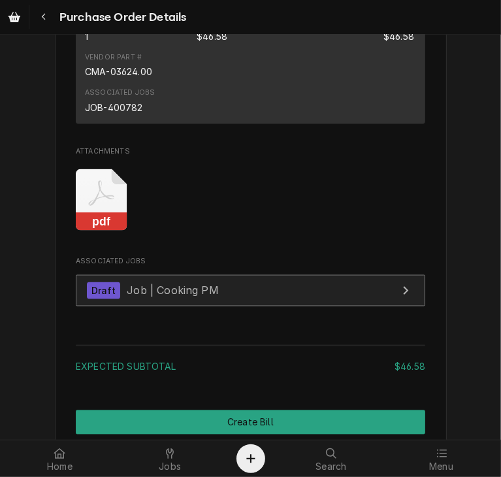
click at [127, 297] on span "Job | Cooking PM" at bounding box center [173, 290] width 92 height 13
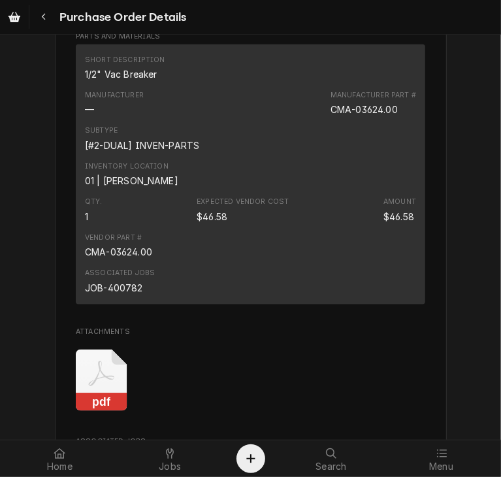
scroll to position [909, 0]
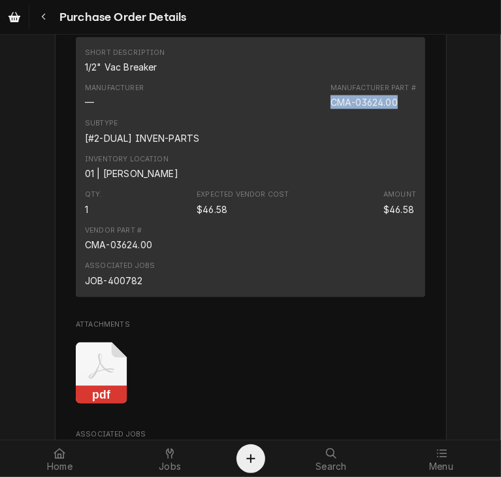
drag, startPoint x: 395, startPoint y: 126, endPoint x: 315, endPoint y: 134, distance: 80.1
click at [315, 114] on div "Manufacturer — Manufacturer Part # CMA-03624.00" at bounding box center [250, 95] width 331 height 35
copy div "CMA-03624.00"
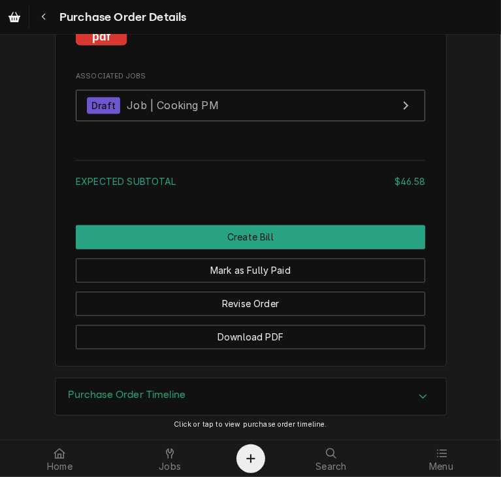
scroll to position [1293, 0]
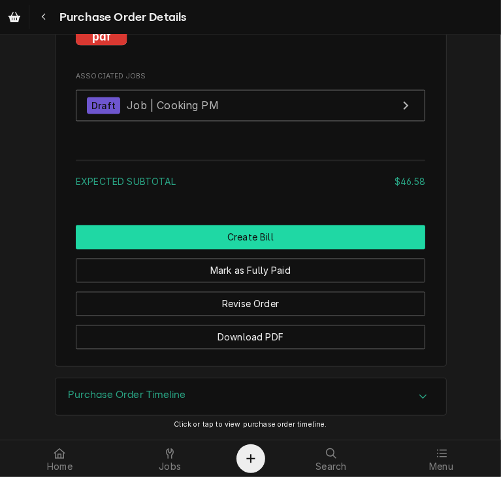
click at [201, 244] on button "Create Bill" at bounding box center [250, 237] width 349 height 24
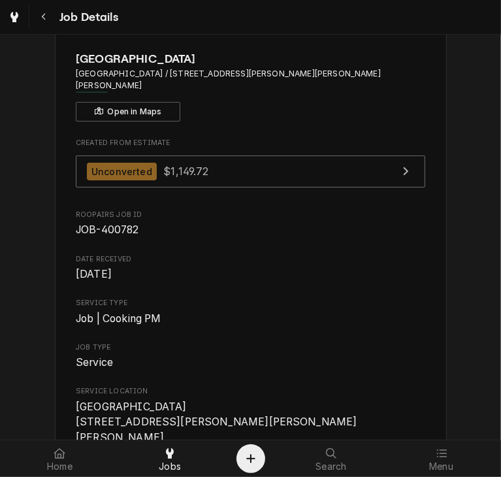
scroll to position [66, 0]
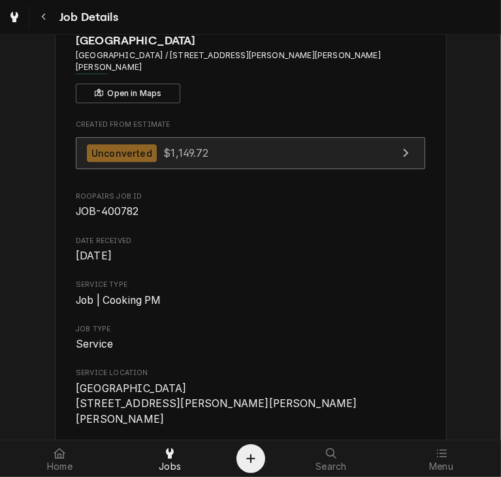
click at [100, 148] on div "Unconverted $1,149.72" at bounding box center [148, 153] width 122 height 18
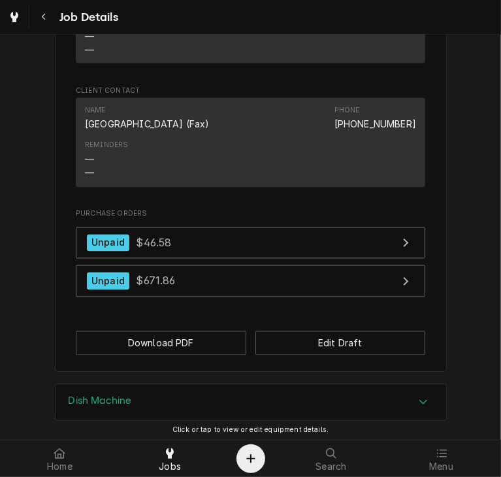
scroll to position [1161, 0]
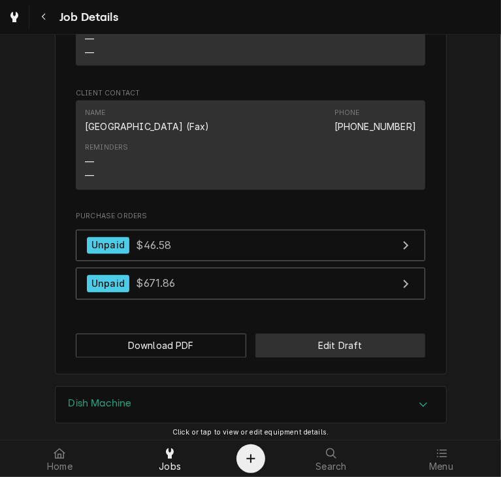
click at [331, 334] on button "Edit Draft" at bounding box center [340, 346] width 170 height 24
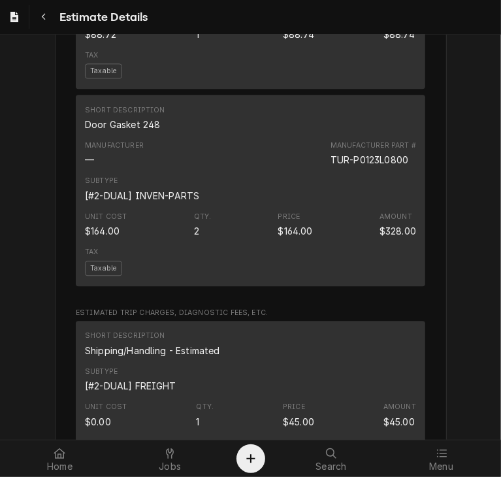
scroll to position [1583, 0]
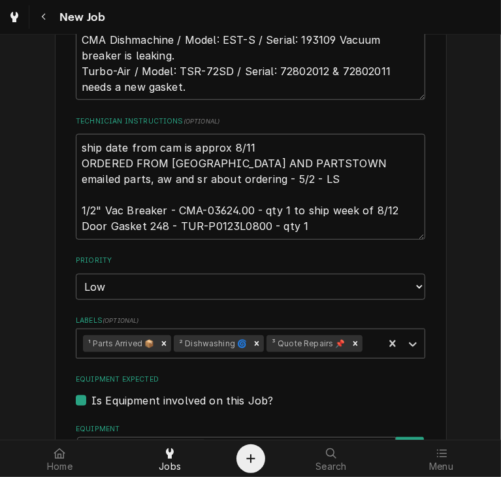
scroll to position [632, 0]
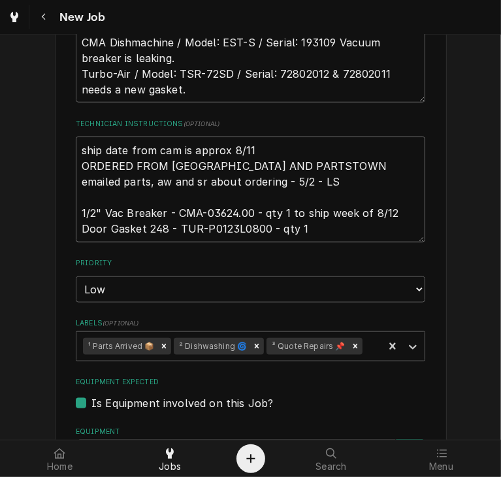
click at [330, 234] on textarea "ship date from cam is approx 8/11 ORDERED FROM CMA AND PARTSTOWN emailed parts,…" at bounding box center [250, 190] width 349 height 106
type textarea "x"
type textarea "ship date from cam is approx 8/11 ORDERED FROM CMA AND PARTSTOWN emailed parts,…"
type textarea "x"
type textarea "ship date from cam is approx 8/11 ORDERED FROM CMA AND PARTSTOWN emailed parts,…"
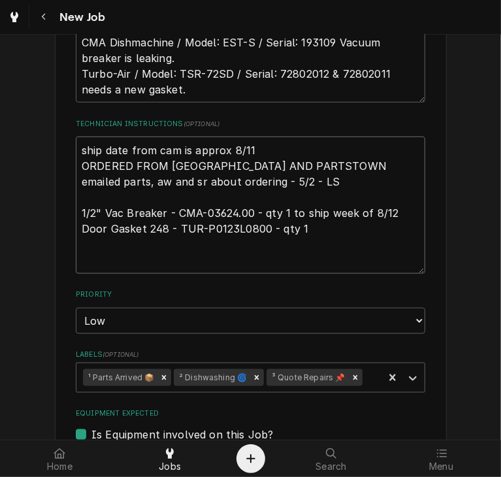
type textarea "x"
type textarea "ship date from cam is approx 8/11 ORDERED FROM CMA AND PARTSTOWN emailed parts,…"
type textarea "x"
type textarea "ship date from cam is approx 8/11 ORDERED FROM CMA AND PARTSTOWN emailed parts,…"
type textarea "x"
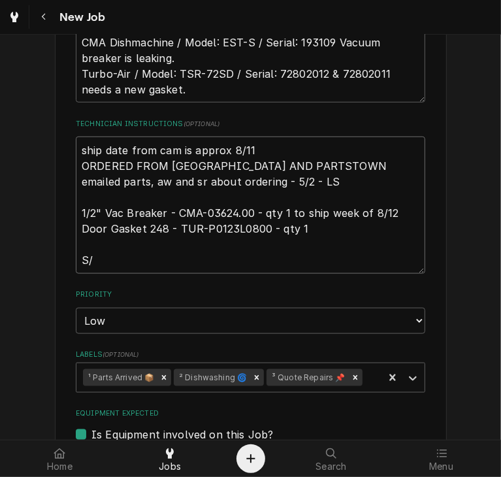
type textarea "ship date from cam is approx 8/11 ORDERED FROM CMA AND PARTSTOWN emailed parts,…"
type textarea "x"
type textarea "ship date from cam is approx 8/11 ORDERED FROM CMA AND PARTSTOWN emailed parts,…"
type textarea "x"
type textarea "ship date from cam is approx 8/11 ORDERED FROM CMA AND PARTSTOWN emailed parts,…"
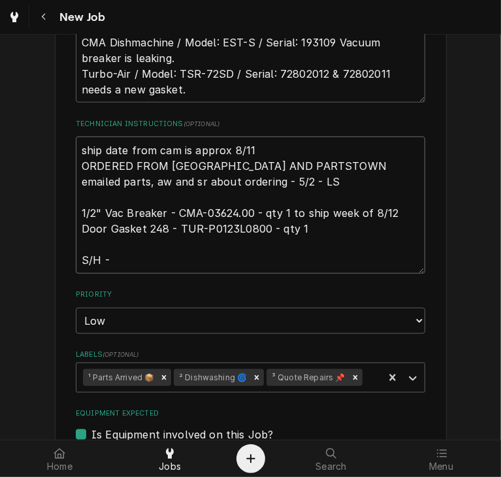
type textarea "x"
type textarea "ship date from cam is approx 8/11 ORDERED FROM CMA AND PARTSTOWN emailed parts,…"
type textarea "x"
type textarea "ship date from cam is approx 8/11 ORDERED FROM CMA AND PARTSTOWN emailed parts,…"
type textarea "x"
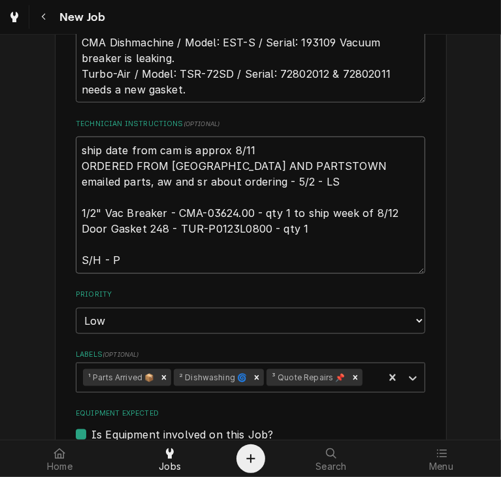
type textarea "ship date from cam is approx 8/11 ORDERED FROM CMA AND PARTSTOWN emailed parts,…"
type textarea "x"
type textarea "ship date from cam is approx 8/11 ORDERED FROM CMA AND PARTSTOWN emailed parts,…"
type textarea "x"
type textarea "ship date from cam is approx 8/11 ORDERED FROM CMA AND PARTSTOWN emailed parts,…"
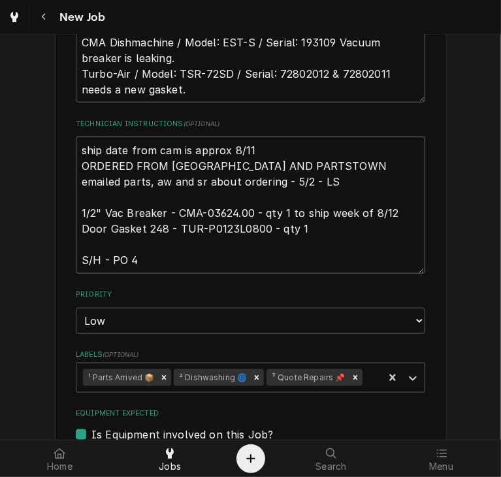
type textarea "x"
type textarea "ship date from cam is approx 8/11 ORDERED FROM CMA AND PARTSTOWN emailed parts,…"
type textarea "x"
type textarea "ship date from cam is approx 8/11 ORDERED FROM CMA AND PARTSTOWN emailed parts,…"
type textarea "x"
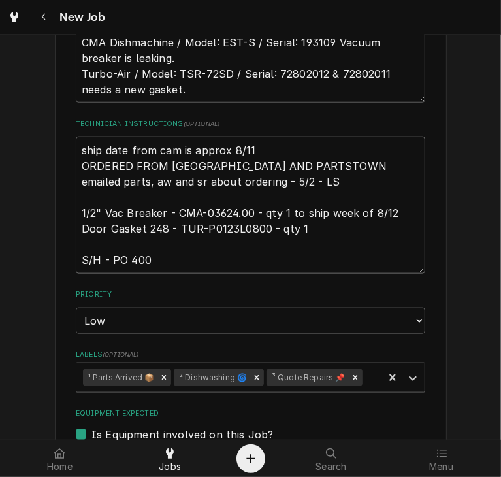
type textarea "ship date from cam is approx 8/11 ORDERED FROM CMA AND PARTSTOWN emailed parts,…"
type textarea "x"
type textarea "ship date from cam is approx 8/11 ORDERED FROM CMA AND PARTSTOWN emailed parts,…"
type textarea "x"
type textarea "ship date from cam is approx 8/11 ORDERED FROM CMA AND PARTSTOWN emailed parts,…"
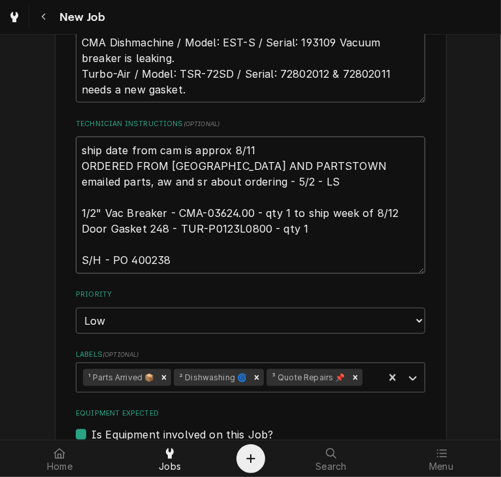
type textarea "x"
type textarea "ship date from cam is approx 8/11 ORDERED FROM CMA AND PARTSTOWN emailed parts,…"
type textarea "x"
type textarea "ship date from cam is approx 8/11 ORDERED FROM CMA AND PARTSTOWN emailed parts,…"
type textarea "x"
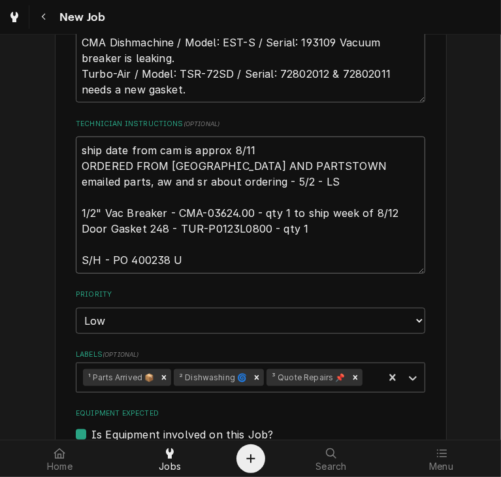
type textarea "ship date from cam is approx 8/11 ORDERED FROM CMA AND PARTSTOWN emailed parts,…"
type textarea "x"
type textarea "ship date from cam is approx 8/11 ORDERED FROM CMA AND PARTSTOWN emailed parts,…"
type textarea "x"
type textarea "ship date from cam is approx 8/11 ORDERED FROM CMA AND PARTSTOWN emailed parts,…"
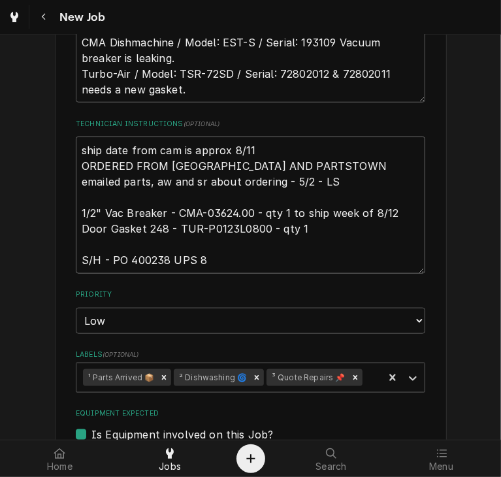
type textarea "x"
type textarea "ship date from cam is approx 8/11 ORDERED FROM CMA AND PARTSTOWN emailed parts,…"
type textarea "x"
type textarea "ship date from cam is approx 8/11 ORDERED FROM CMA AND PARTSTOWN emailed parts,…"
type textarea "x"
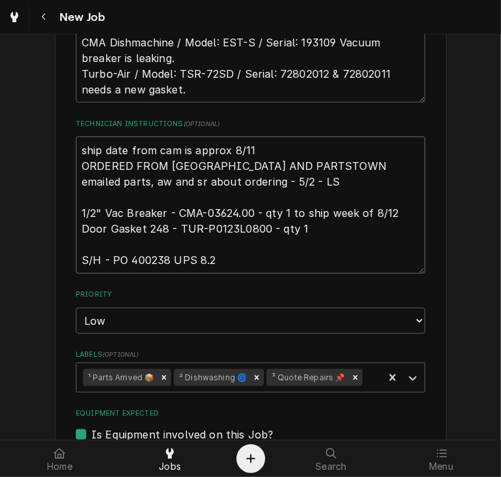
type textarea "ship date from cam is approx 8/11 ORDERED FROM CMA AND PARTSTOWN emailed parts,…"
type textarea "x"
type textarea "ship date from cam is approx 8/11 ORDERED FROM CMA AND PARTSTOWN emailed parts,…"
type textarea "x"
type textarea "ship date from cam is approx 8/11 ORDERED FROM CMA AND PARTSTOWN emailed parts,…"
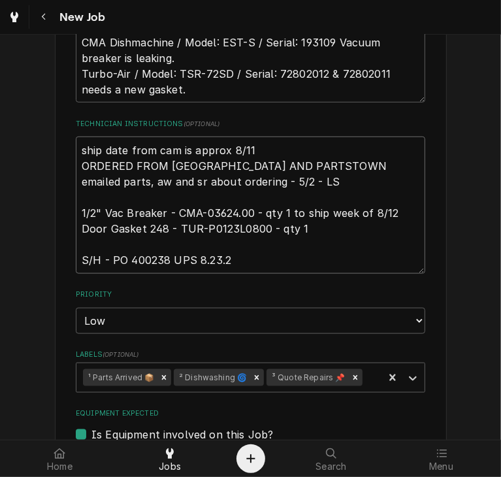
type textarea "x"
type textarea "ship date from cam is approx 8/11 ORDERED FROM CMA AND PARTSTOWN emailed parts,…"
type textarea "x"
type textarea "ship date from cam is approx 8/11 ORDERED FROM CMA AND PARTSTOWN emailed parts,…"
type textarea "x"
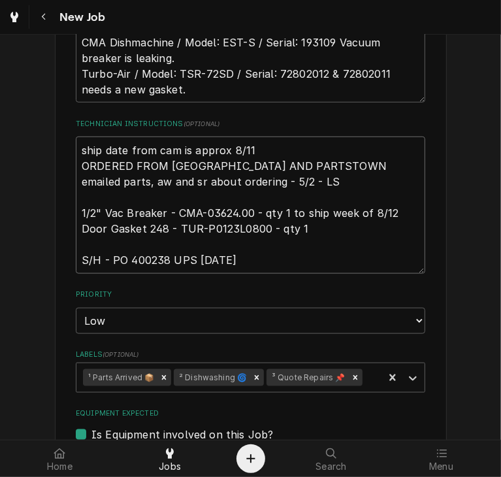
type textarea "ship date from cam is approx 8/11 ORDERED FROM CMA AND PARTSTOWN emailed parts,…"
type textarea "x"
type textarea "ship date from cam is approx 8/11 ORDERED FROM CMA AND PARTSTOWN emailed parts,…"
type textarea "x"
type textarea "ship date from cam is approx 8/11 ORDERED FROM CMA AND PARTSTOWN emailed parts,…"
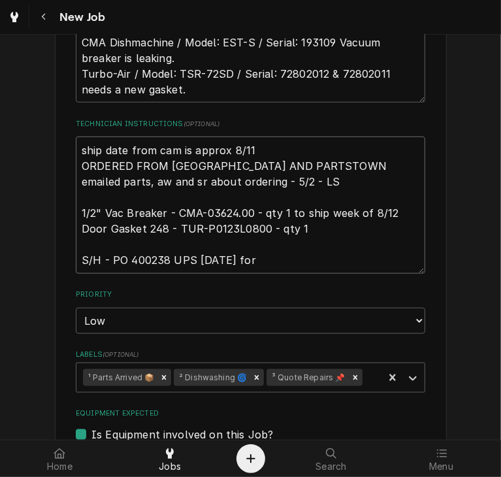
type textarea "x"
type textarea "ship date from cam is approx 8/11 ORDERED FROM CMA AND PARTSTOWN emailed parts,…"
type textarea "x"
type textarea "ship date from cam is approx 8/11 ORDERED FROM CMA AND PARTSTOWN emailed parts,…"
type textarea "x"
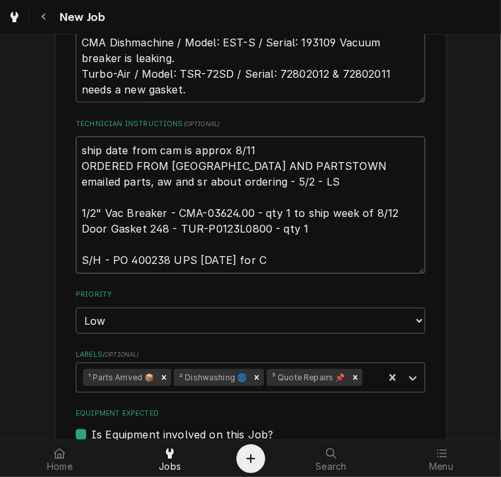
type textarea "ship date from cam is approx 8/11 ORDERED FROM CMA AND PARTSTOWN emailed parts,…"
type textarea "x"
type textarea "ship date from cam is approx 8/11 ORDERED FROM CMA AND PARTSTOWN emailed parts,…"
type textarea "x"
type textarea "ship date from cam is approx 8/11 ORDERED FROM CMA AND PARTSTOWN emailed parts,…"
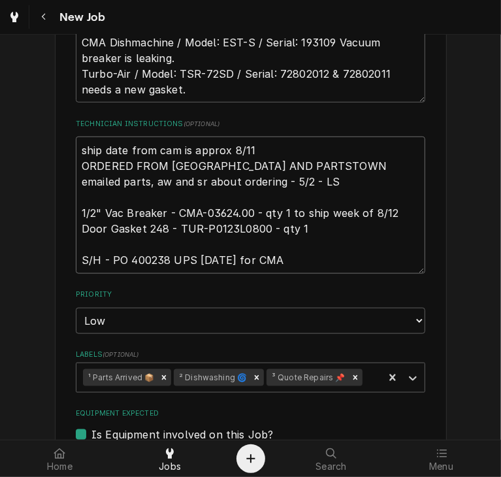
type textarea "x"
type textarea "ship date from cam is approx 8/11 ORDERED FROM CMA AND PARTSTOWN emailed parts,…"
type textarea "x"
type textarea "ship date from cam is approx 8/11 ORDERED FROM CMA AND PARTSTOWN emailed parts,…"
type textarea "x"
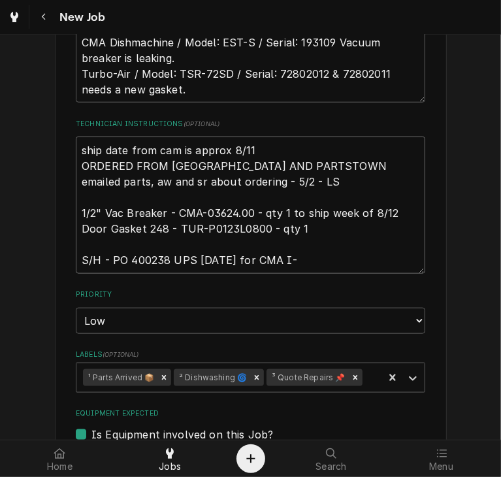
type textarea "ship date from cam is approx 8/11 ORDERED FROM CMA AND PARTSTOWN emailed parts,…"
type textarea "x"
type textarea "ship date from cam is approx 8/11 ORDERED FROM CMA AND PARTSTOWN emailed parts,…"
type textarea "x"
type textarea "ship date from cam is approx 8/11 ORDERED FROM CMA AND PARTSTOWN emailed parts,…"
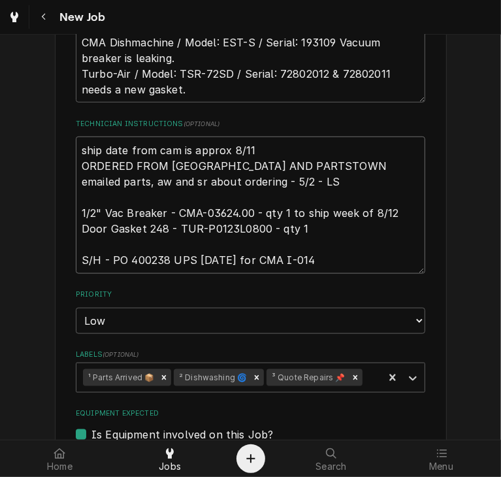
type textarea "x"
type textarea "ship date from cam is approx 8/11 ORDERED FROM CMA AND PARTSTOWN emailed parts,…"
type textarea "x"
type textarea "ship date from cam is approx 8/11 ORDERED FROM CMA AND PARTSTOWN emailed parts,…"
type textarea "x"
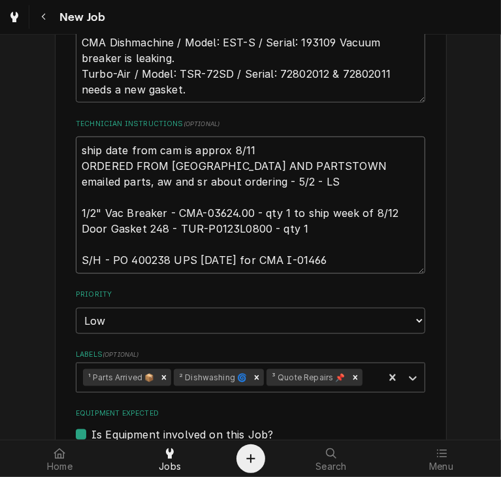
type textarea "ship date from cam is approx 8/11 ORDERED FROM CMA AND PARTSTOWN emailed parts,…"
type textarea "x"
type textarea "ship date from cam is approx 8/11 ORDERED FROM CMA AND PARTSTOWN emailed parts,…"
type textarea "x"
type textarea "ship date from cam is approx 8/11 ORDERED FROM CMA AND PARTSTOWN emailed parts,…"
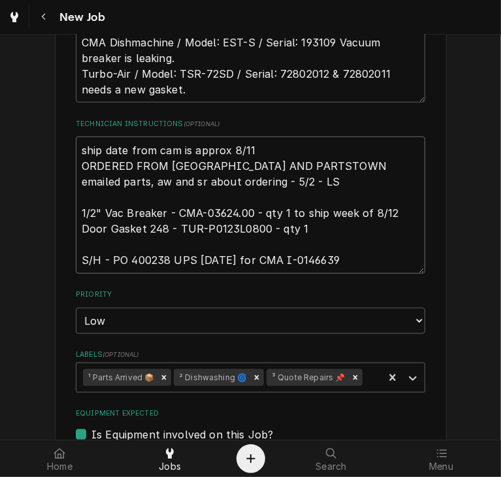
type textarea "x"
type textarea "ship date from cam is approx 8/11 ORDERED FROM CMA AND PARTSTOWN emailed parts,…"
type textarea "x"
type textarea "ship date from cam is approx 8/11 ORDERED FROM CMA AND PARTSTOWN emailed parts,…"
click at [338, 259] on textarea "ship date from cam is approx 8/11 ORDERED FROM CMA AND PARTSTOWN emailed parts,…" at bounding box center [250, 205] width 349 height 137
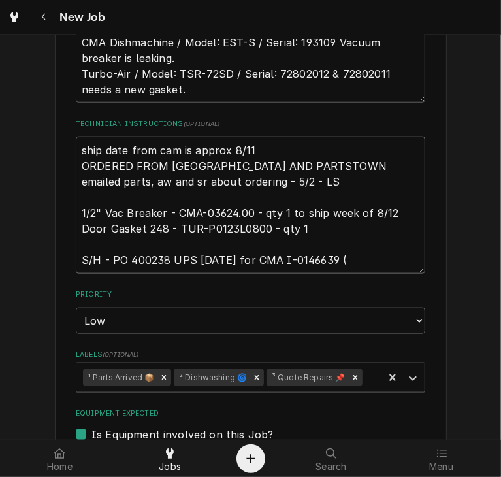
paste textarea "CMA-03624.00"
type textarea "x"
type textarea "ship date from cam is approx 8/11 ORDERED FROM CMA AND PARTSTOWN emailed parts,…"
type textarea "x"
type textarea "ship date from cam is approx 8/11 ORDERED FROM CMA AND PARTSTOWN emailed parts,…"
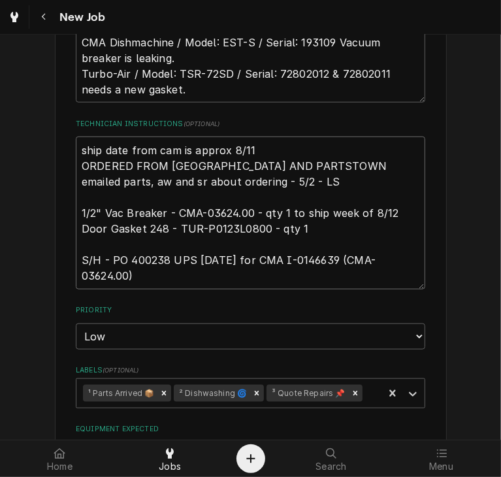
type textarea "x"
type textarea "ship date from cam is approx 8/11 ORDERED FROM CMA AND PARTSTOWN emailed parts,…"
type textarea "x"
type textarea "ship date from cam is approx 8/11 ORDERED FROM CMA AND PARTSTOWN emailed parts,…"
type textarea "x"
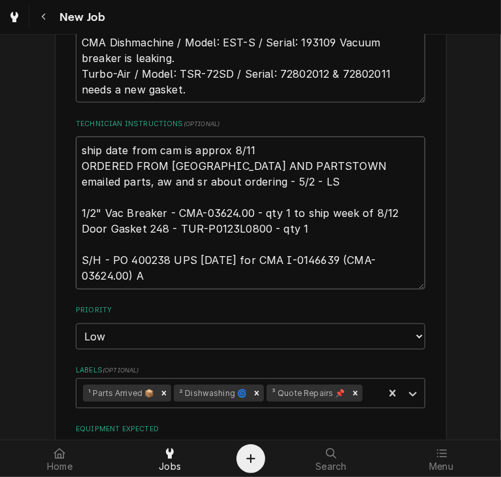
type textarea "ship date from cam is approx 8/11 ORDERED FROM CMA AND PARTSTOWN emailed parts,…"
type textarea "x"
type textarea "ship date from cam is approx 8/11 ORDERED FROM CMA AND PARTSTOWN emailed parts,…"
type textarea "x"
type textarea "ship date from cam is approx 8/11 ORDERED FROM CMA AND PARTSTOWN emailed parts,…"
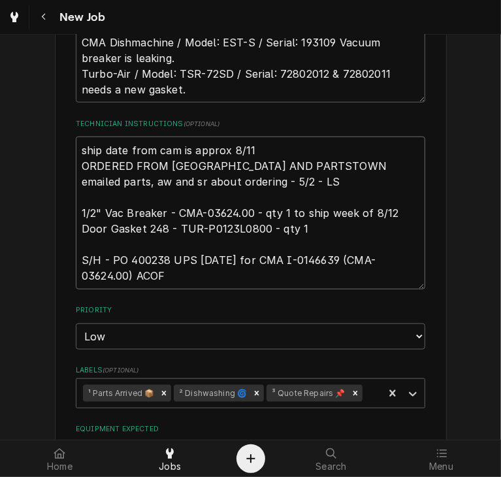
type textarea "x"
type textarea "ship date from cam is approx 8/11 ORDERED FROM CMA AND PARTSTOWN emailed parts,…"
type textarea "x"
type textarea "ship date from cam is approx 8/11 ORDERED FROM CMA AND PARTSTOWN emailed parts,…"
type textarea "x"
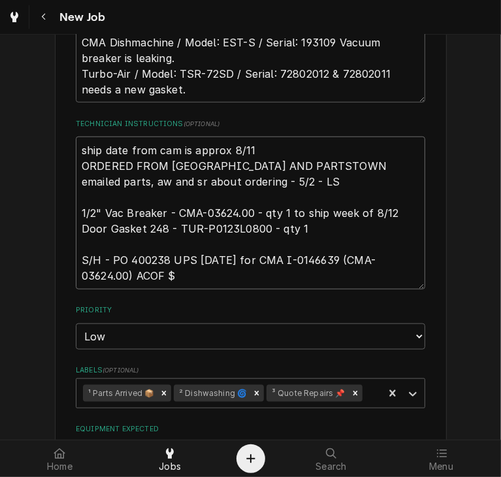
type textarea "ship date from cam is approx 8/11 ORDERED FROM CMA AND PARTSTOWN emailed parts,…"
type textarea "x"
type textarea "ship date from cam is approx 8/11 ORDERED FROM CMA AND PARTSTOWN emailed parts,…"
type textarea "x"
type textarea "ship date from cam is approx 8/11 ORDERED FROM CMA AND PARTSTOWN emailed parts,…"
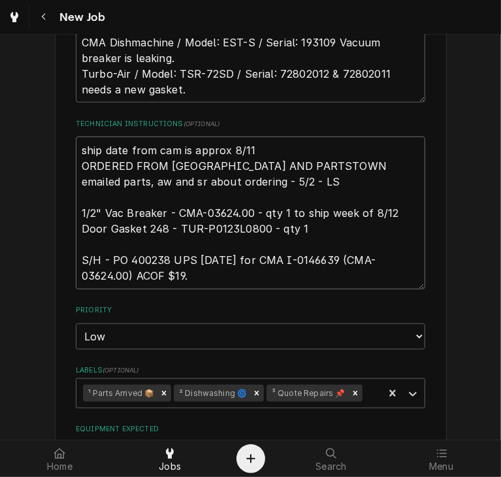
type textarea "x"
type textarea "ship date from cam is approx 8/11 ORDERED FROM CMA AND PARTSTOWN emailed parts,…"
type textarea "x"
type textarea "ship date from cam is approx 8/11 ORDERED FROM CMA AND PARTSTOWN emailed parts,…"
type textarea "x"
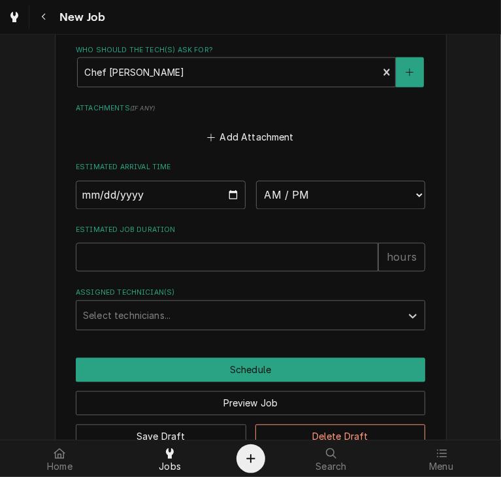
scroll to position [1249, 0]
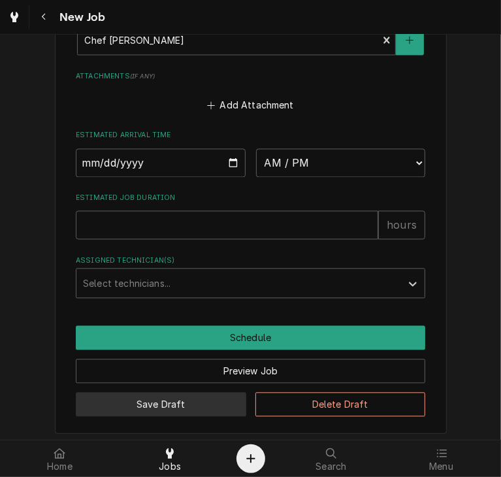
type textarea "ship date from cam is approx 8/11 ORDERED FROM CMA AND PARTSTOWN emailed parts,…"
click at [199, 408] on button "Save Draft" at bounding box center [161, 405] width 170 height 24
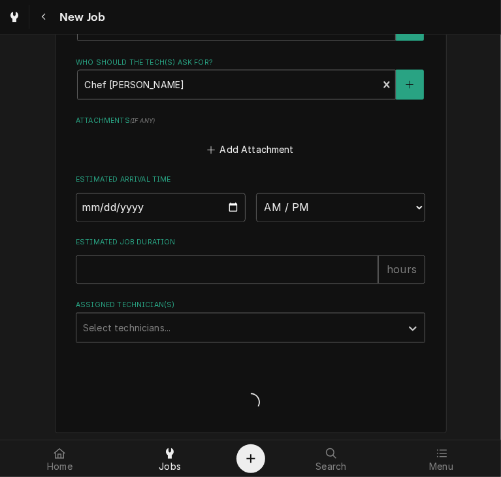
type textarea "x"
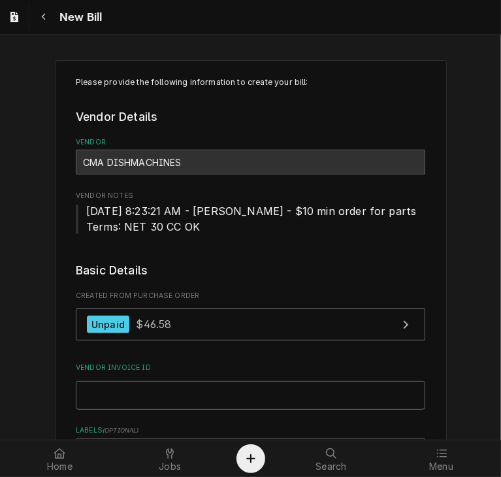
click at [188, 400] on input "Vendor Invoice ID" at bounding box center [250, 395] width 349 height 29
click at [129, 397] on input "Vendor Invoice ID" at bounding box center [250, 395] width 349 height 29
paste input "I-0146639"
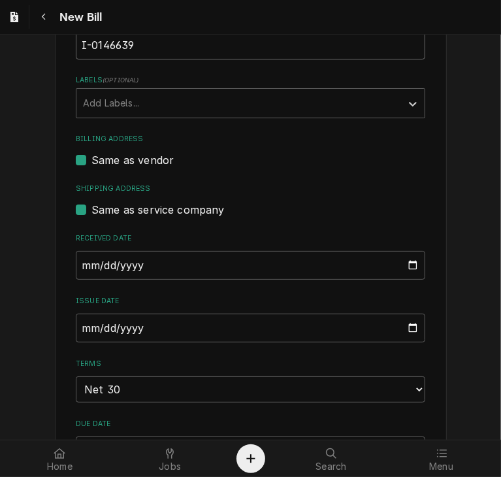
scroll to position [359, 0]
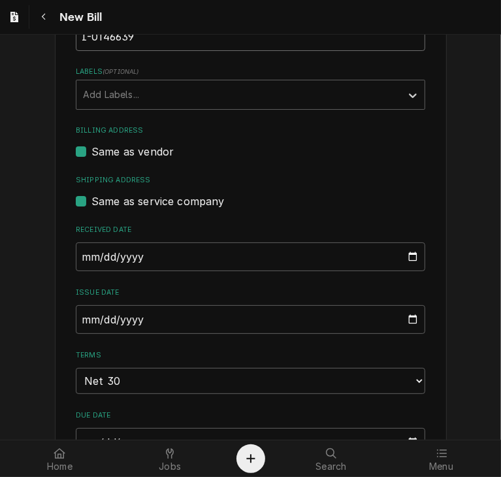
type input "I-0146639"
click at [97, 319] on input "2025-08-25" at bounding box center [250, 319] width 349 height 29
type input "2025-08-15"
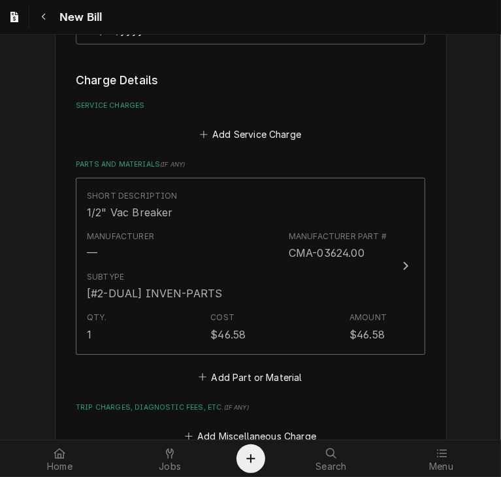
scroll to position [773, 0]
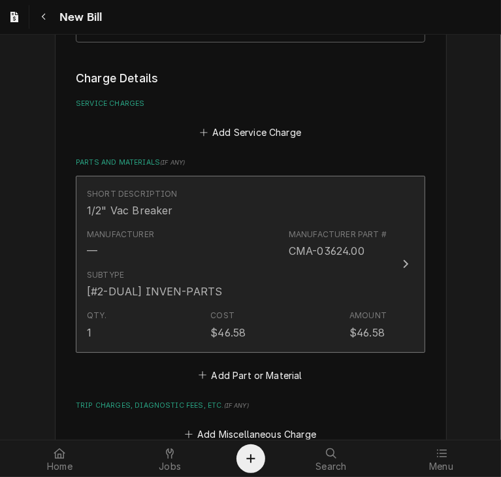
click at [397, 259] on div "Update Line Item" at bounding box center [405, 264] width 17 height 16
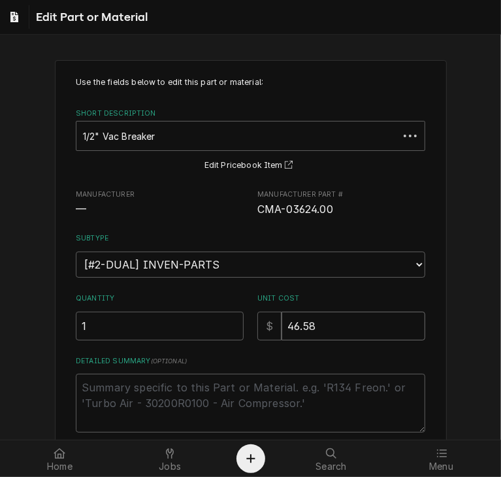
click at [318, 332] on input "46.58" at bounding box center [354, 326] width 144 height 29
type textarea "x"
type input "46.5"
type textarea "x"
type input "46"
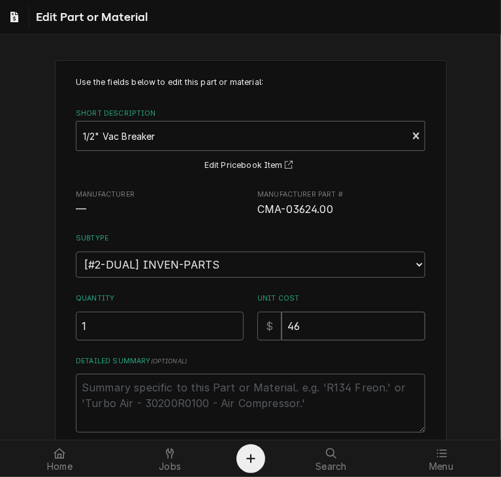
type textarea "x"
type input "46.3"
type textarea "x"
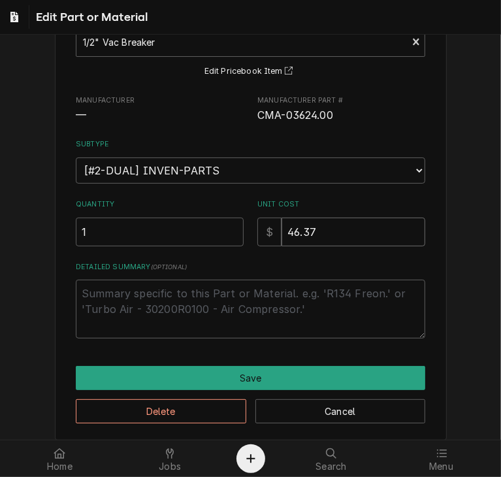
scroll to position [94, 0]
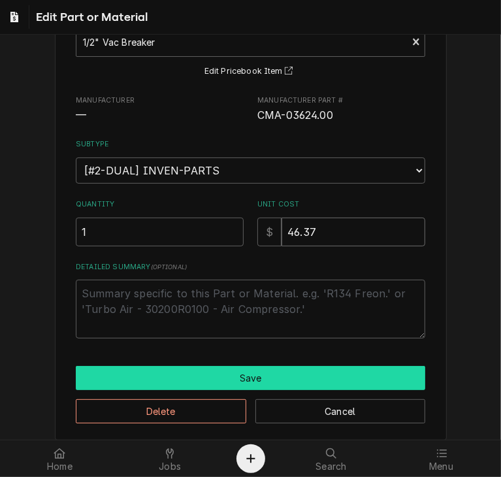
type input "46.37"
click at [300, 383] on button "Save" at bounding box center [250, 378] width 349 height 24
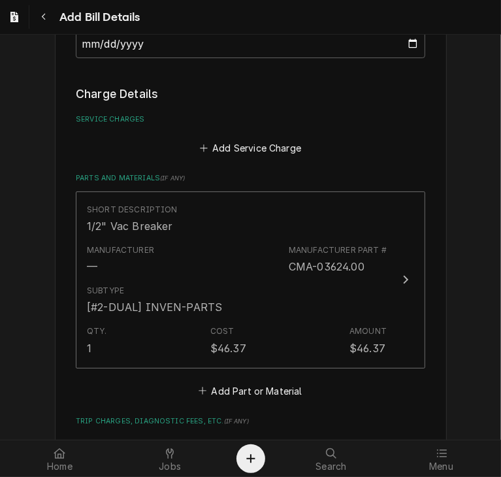
scroll to position [1074, 0]
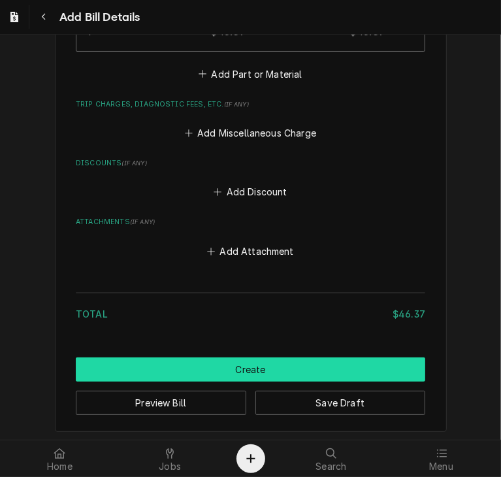
click at [254, 375] on button "Create" at bounding box center [250, 369] width 349 height 24
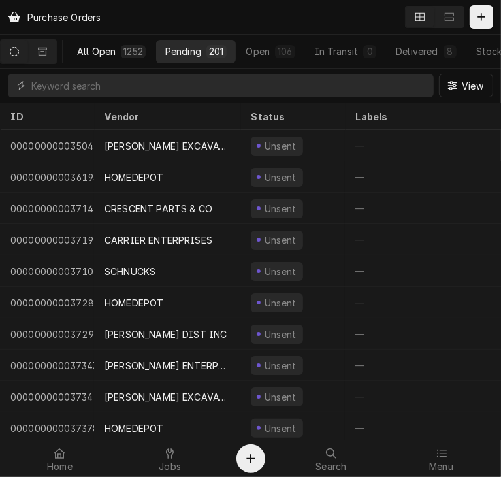
click at [97, 50] on div "All Open" at bounding box center [96, 51] width 39 height 14
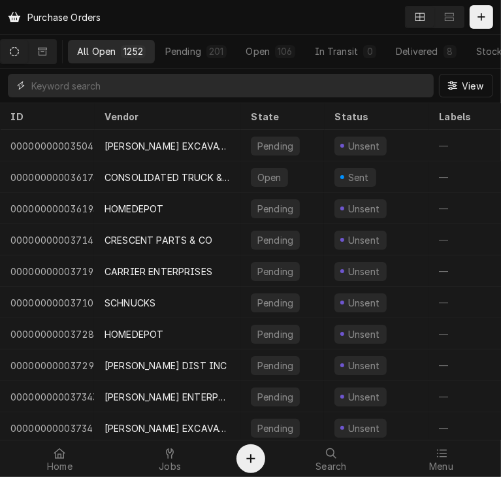
click at [81, 84] on input "Dynamic Content Wrapper" at bounding box center [229, 86] width 396 height 24
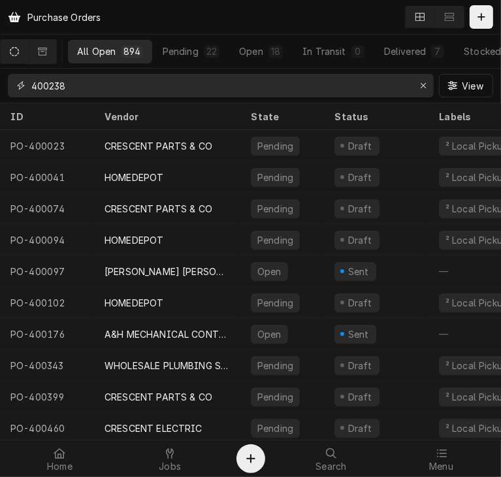
type input "400238"
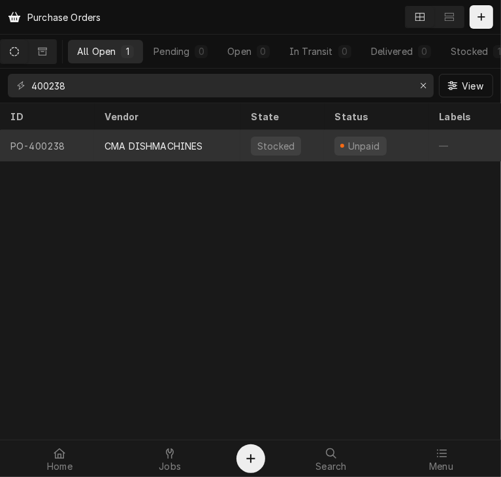
click at [133, 136] on div "CMA DISHMACHINES" at bounding box center [167, 145] width 146 height 31
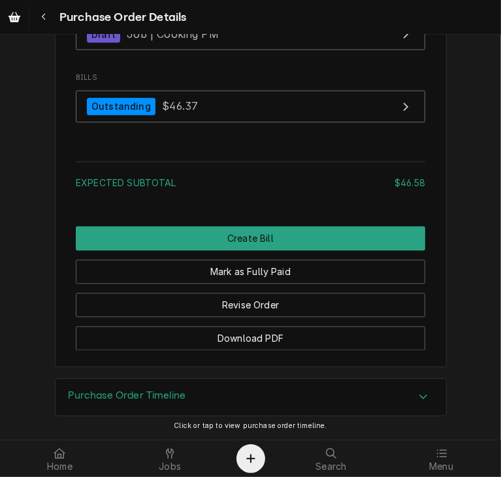
scroll to position [1357, 0]
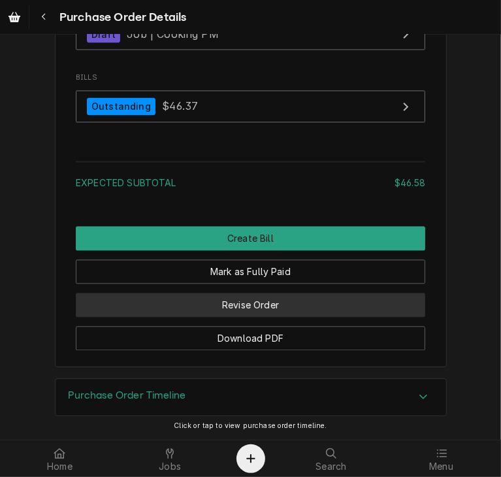
click at [281, 314] on button "Revise Order" at bounding box center [250, 305] width 349 height 24
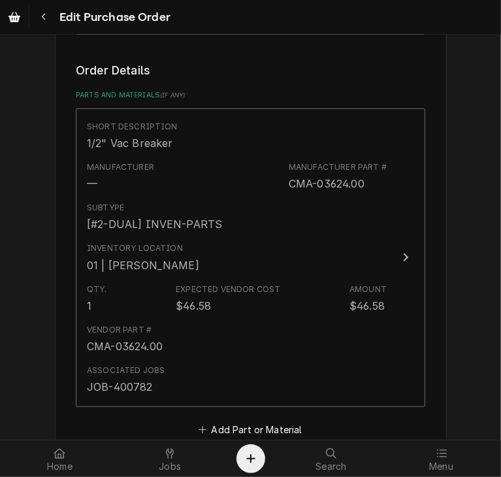
scroll to position [607, 0]
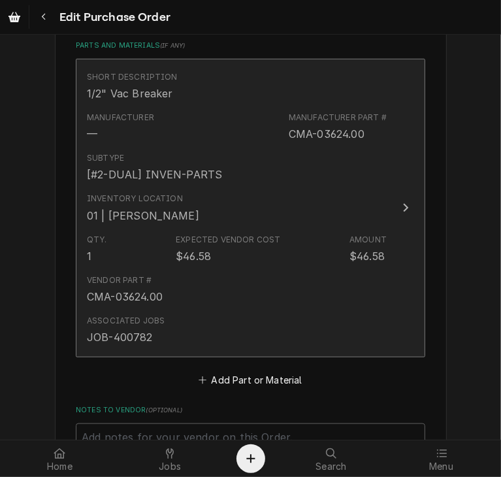
click at [404, 208] on icon "Update Line Item" at bounding box center [406, 208] width 5 height 8
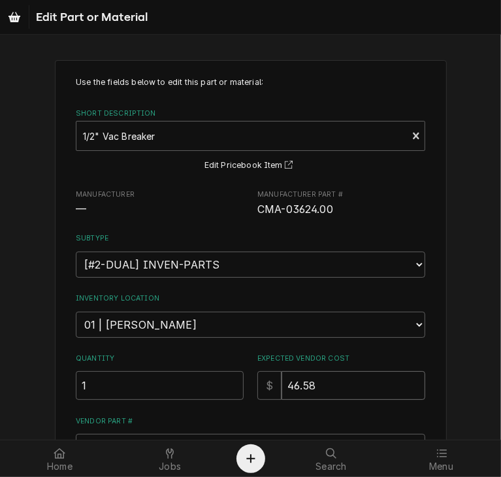
click at [320, 379] on input "46.58" at bounding box center [354, 385] width 144 height 29
type textarea "x"
type input "46.5"
type textarea "x"
type input "46"
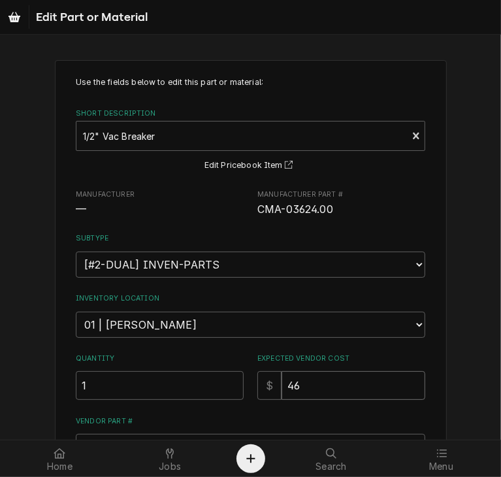
type textarea "x"
type input "46.3"
type textarea "x"
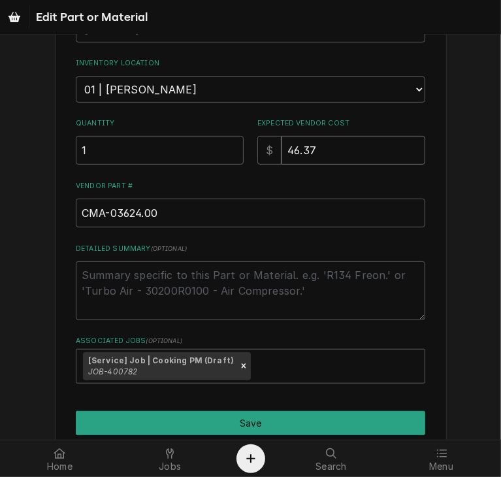
scroll to position [288, 0]
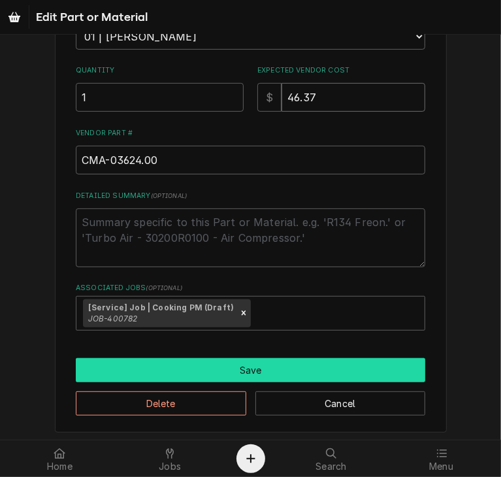
type input "46.37"
click at [286, 372] on button "Save" at bounding box center [250, 370] width 349 height 24
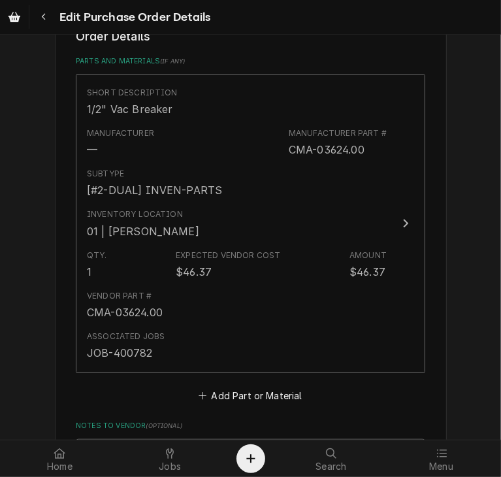
scroll to position [989, 0]
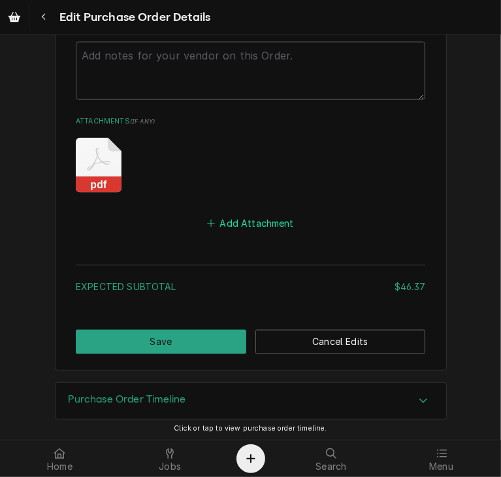
click at [222, 217] on button "Add Attachment" at bounding box center [250, 223] width 91 height 18
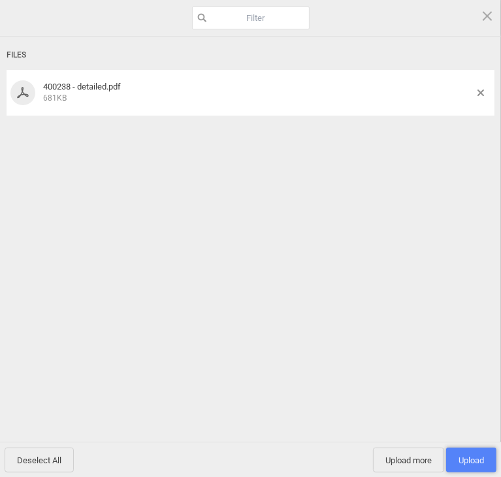
click at [485, 458] on span "Upload 1" at bounding box center [471, 459] width 50 height 25
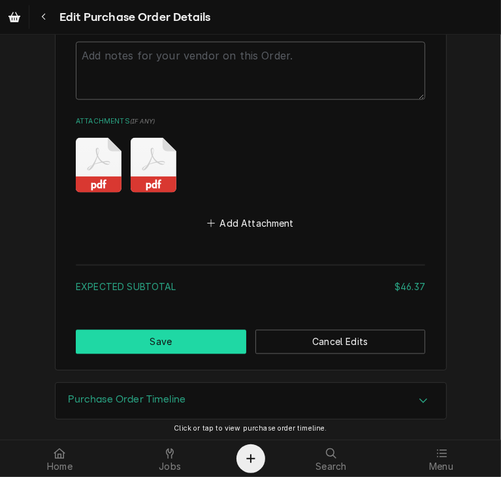
click at [170, 330] on button "Save" at bounding box center [161, 342] width 170 height 24
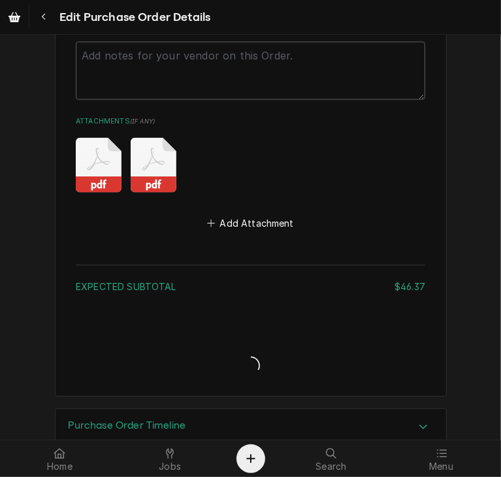
type textarea "x"
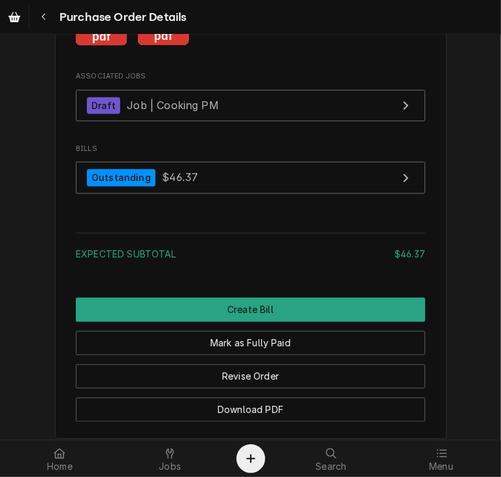
scroll to position [1270, 0]
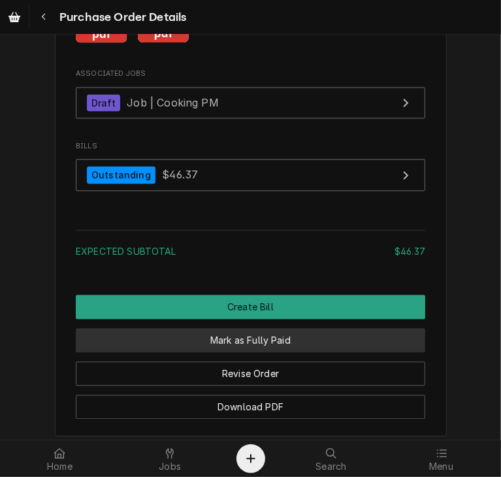
click at [269, 353] on button "Mark as Fully Paid" at bounding box center [250, 341] width 349 height 24
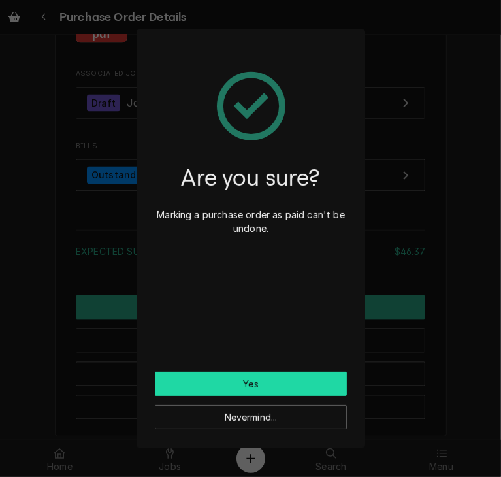
click at [240, 389] on button "Yes" at bounding box center [251, 384] width 192 height 24
